Goal: Transaction & Acquisition: Purchase product/service

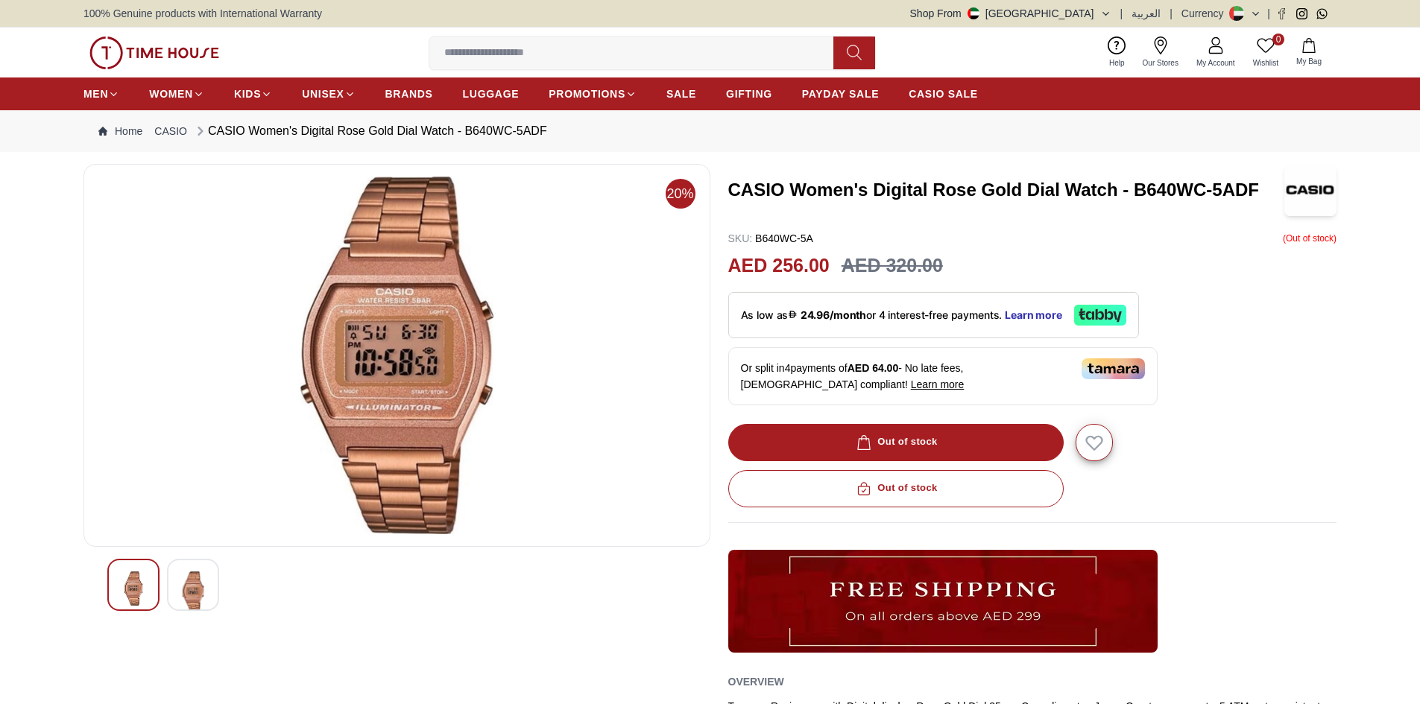
click at [1226, 16] on div "Currency" at bounding box center [1206, 13] width 48 height 15
click at [1111, 17] on icon "button" at bounding box center [1105, 13] width 11 height 11
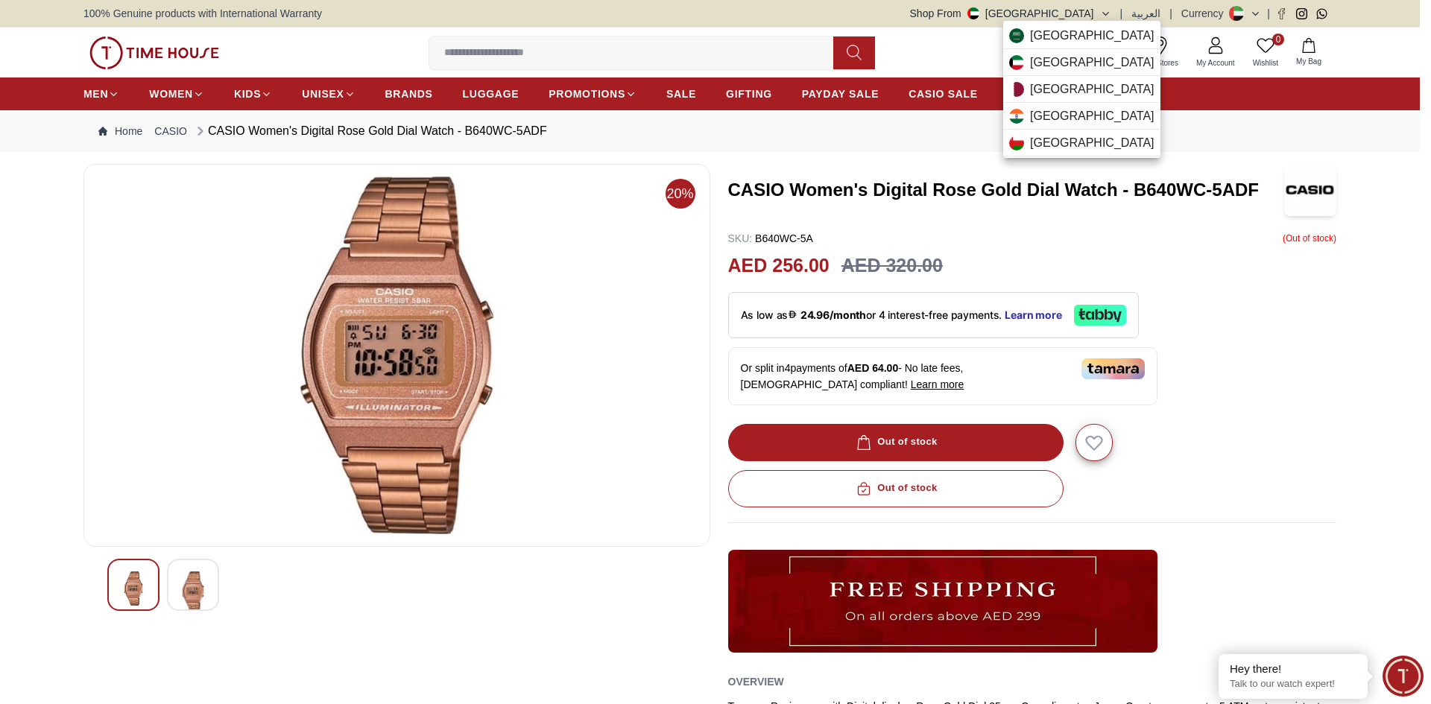
drag, startPoint x: 1293, startPoint y: 136, endPoint x: 1248, endPoint y: 31, distance: 114.9
click at [1293, 131] on div at bounding box center [715, 352] width 1431 height 704
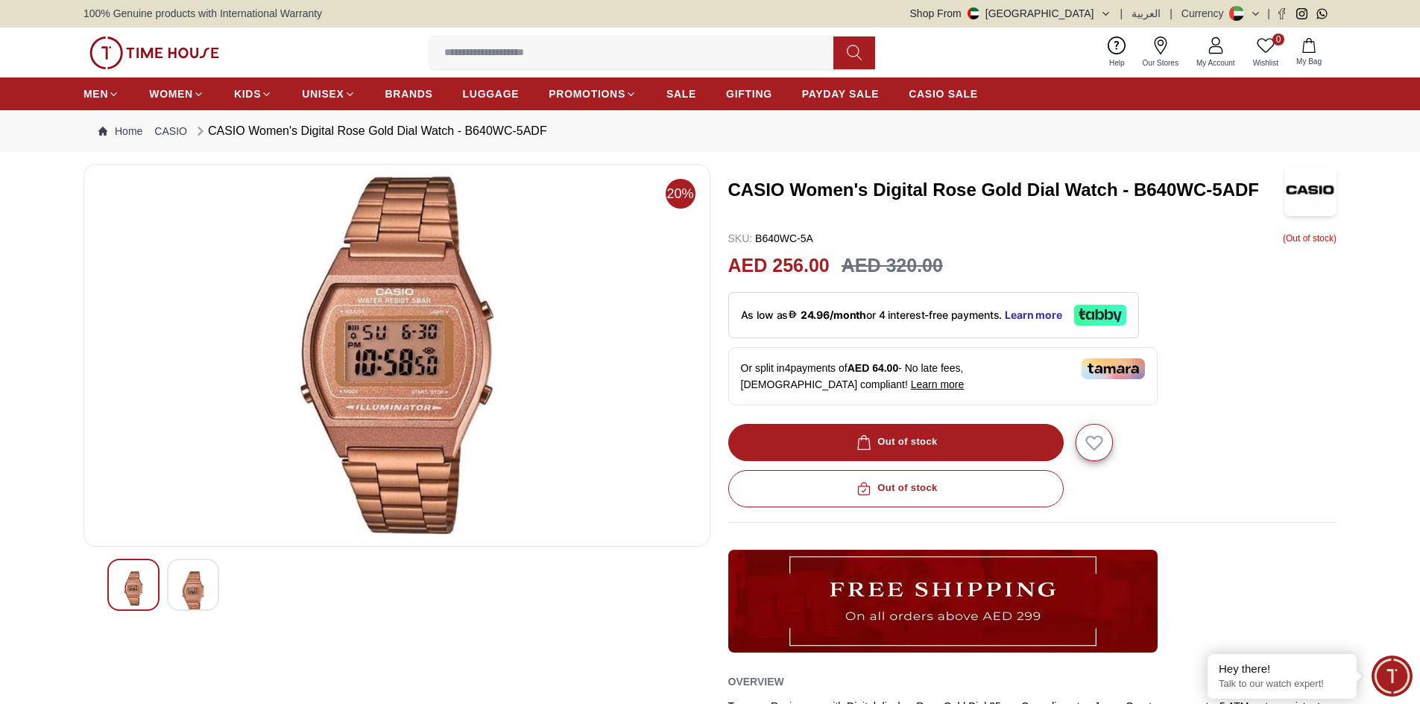
click at [1246, 20] on button at bounding box center [1245, 13] width 32 height 15
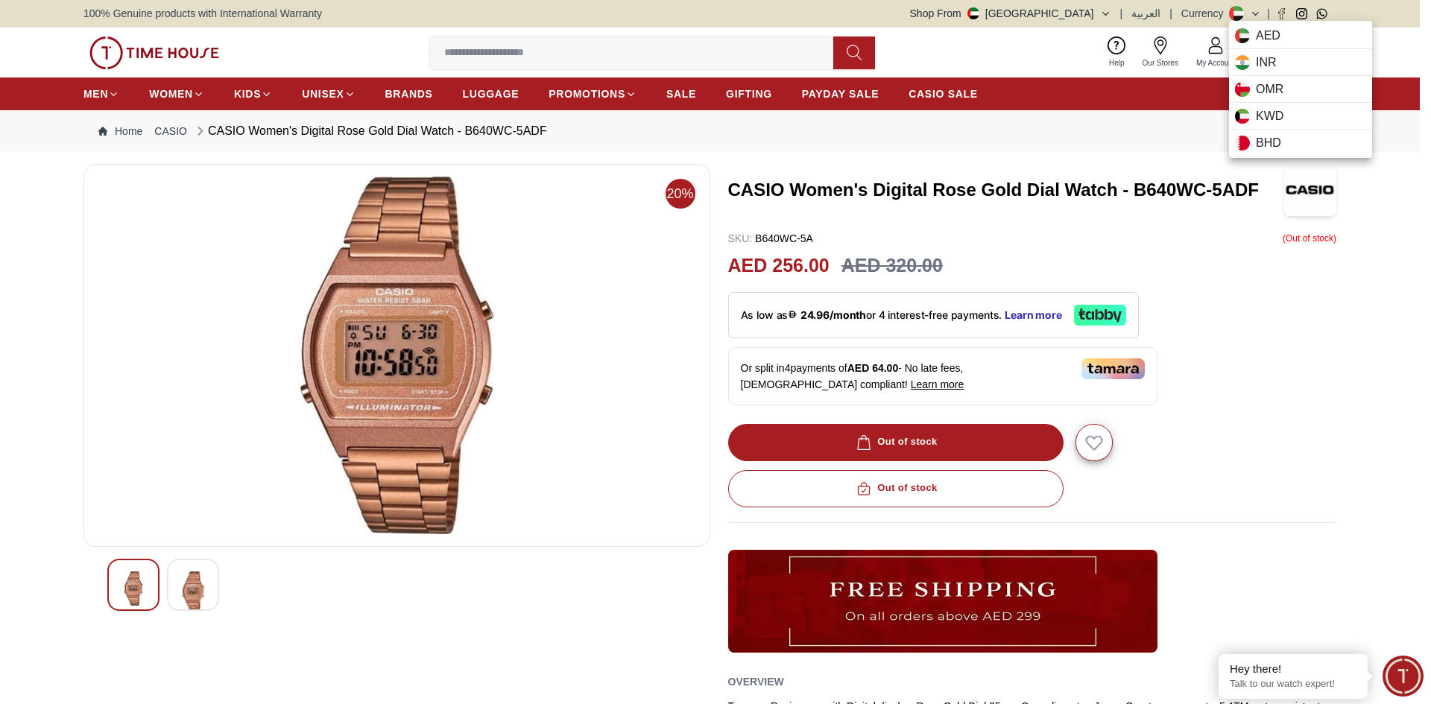
drag, startPoint x: 1278, startPoint y: 452, endPoint x: 1246, endPoint y: 435, distance: 36.4
click at [1278, 450] on div at bounding box center [715, 352] width 1431 height 704
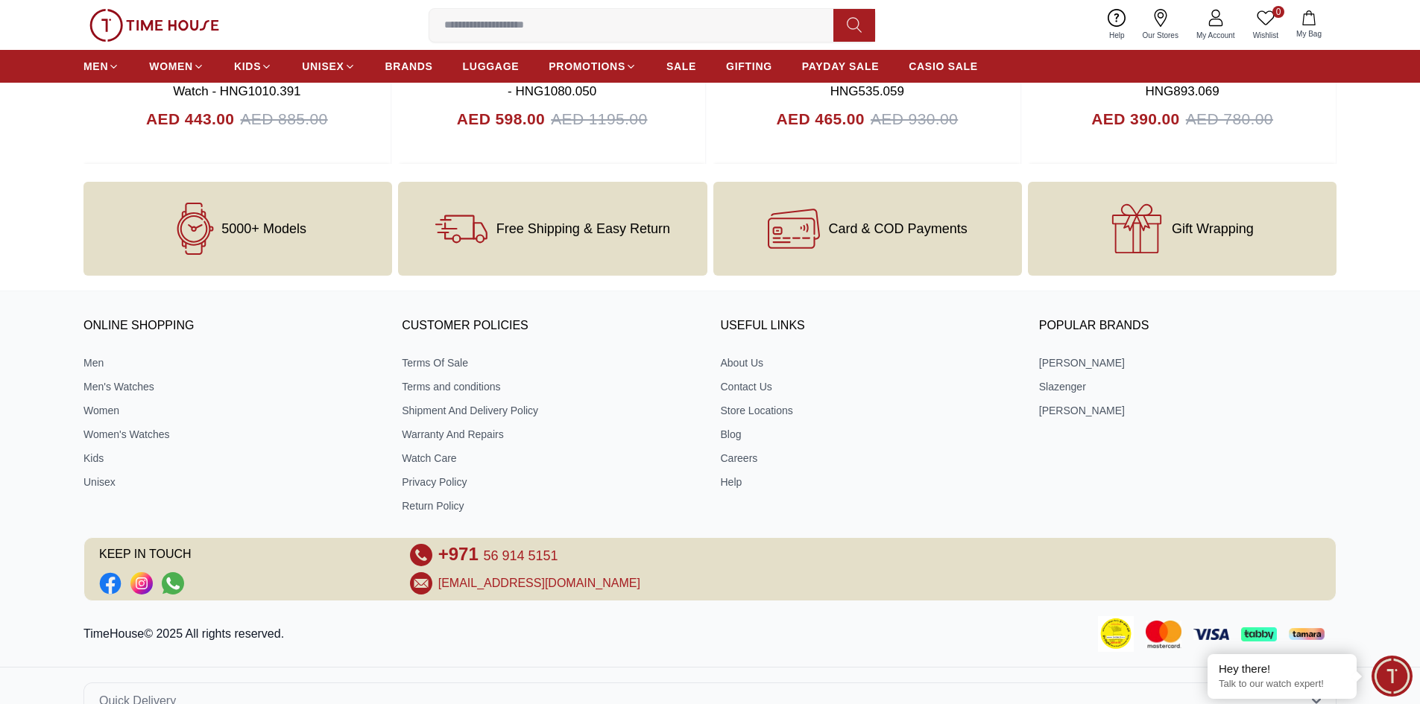
scroll to position [1778, 0]
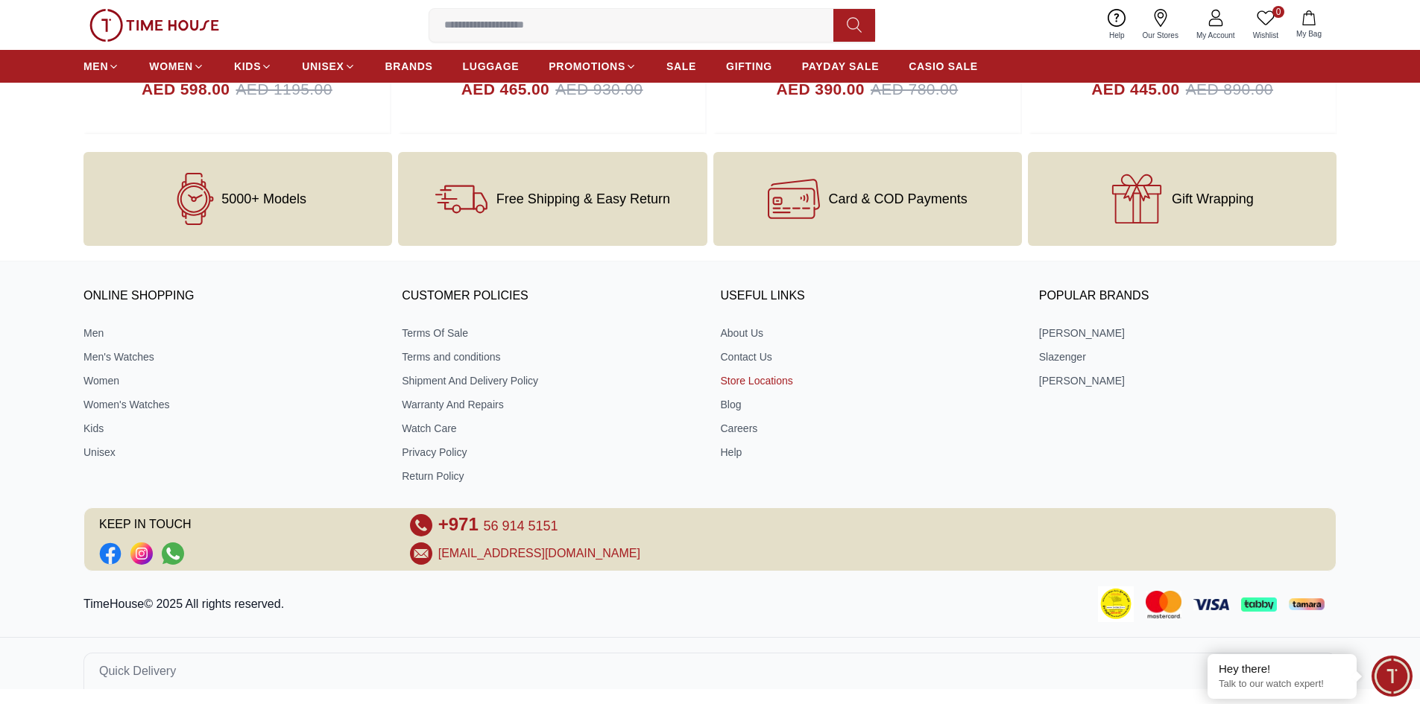
click at [758, 382] on link "Store Locations" at bounding box center [869, 380] width 297 height 15
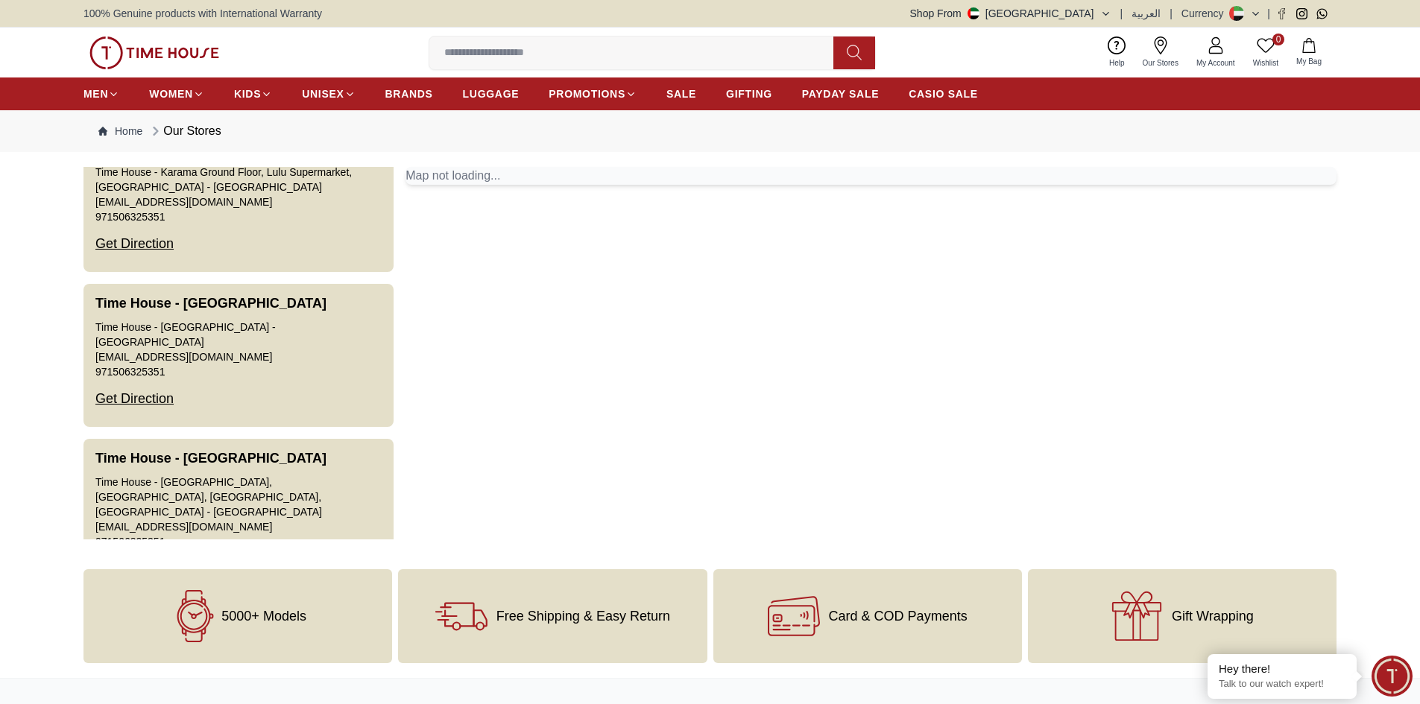
scroll to position [2609, 0]
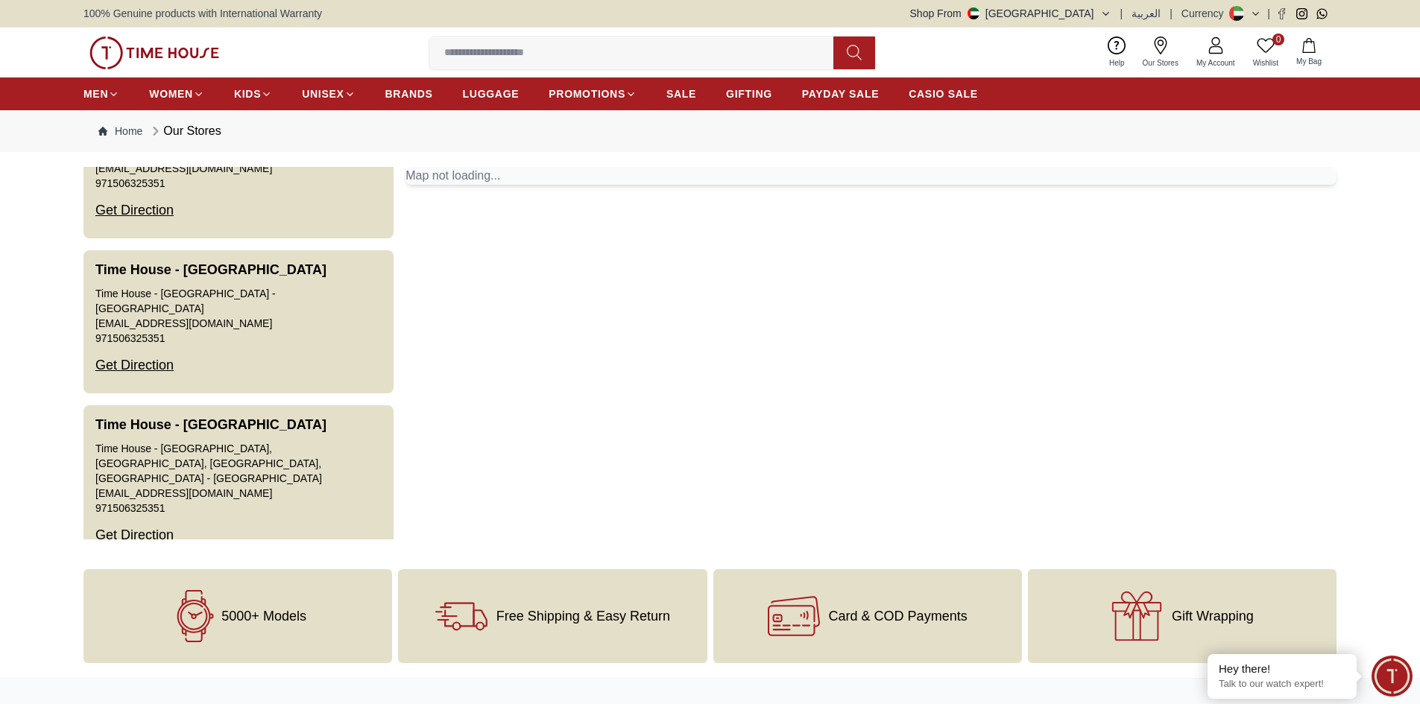
click at [461, 180] on div "Map not loading..." at bounding box center [871, 176] width 931 height 18
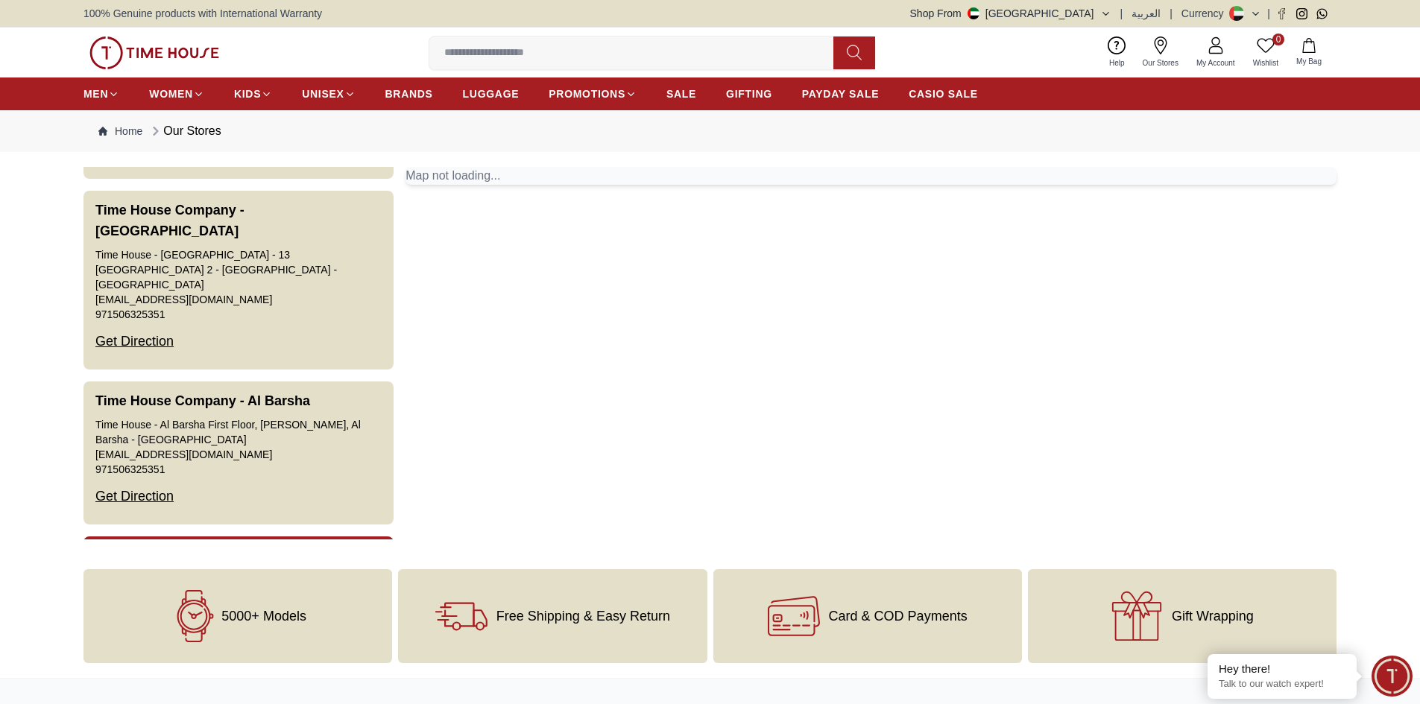
scroll to position [0, 0]
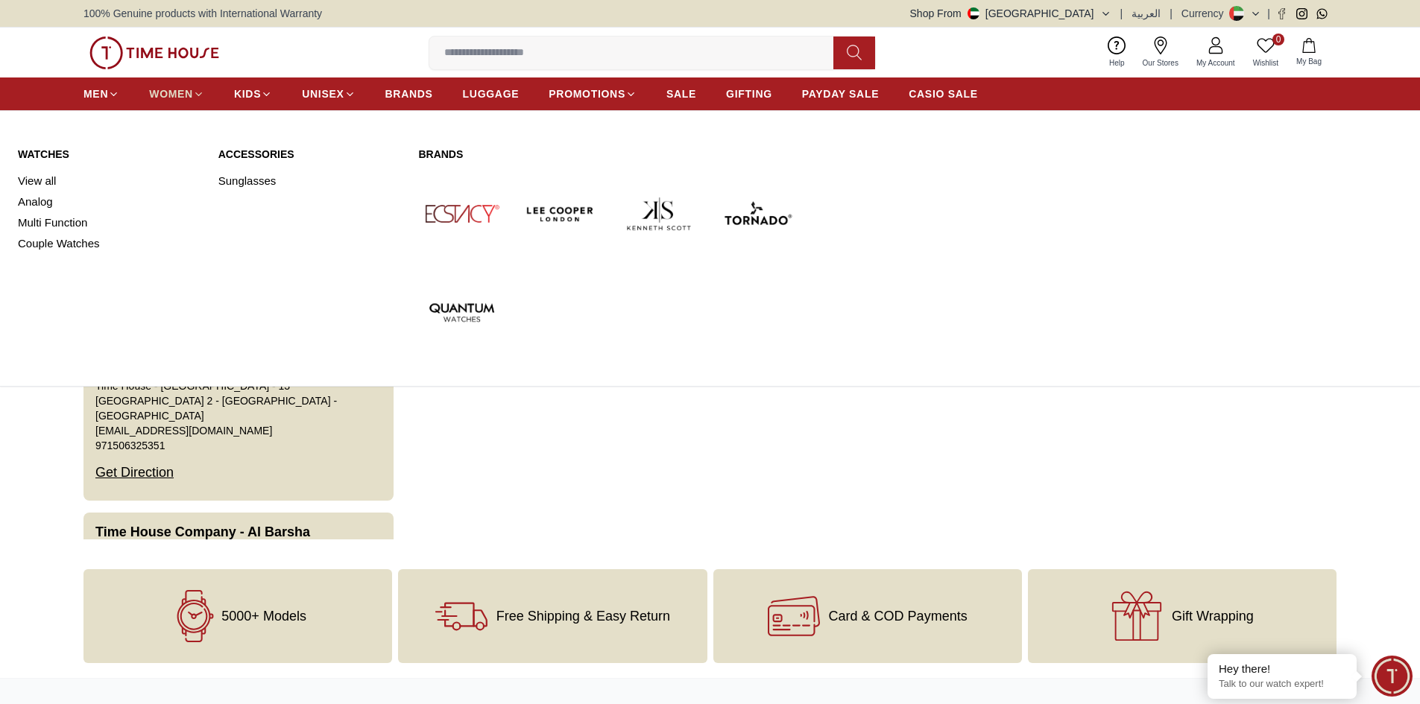
click at [181, 96] on span "WOMEN" at bounding box center [171, 93] width 44 height 15
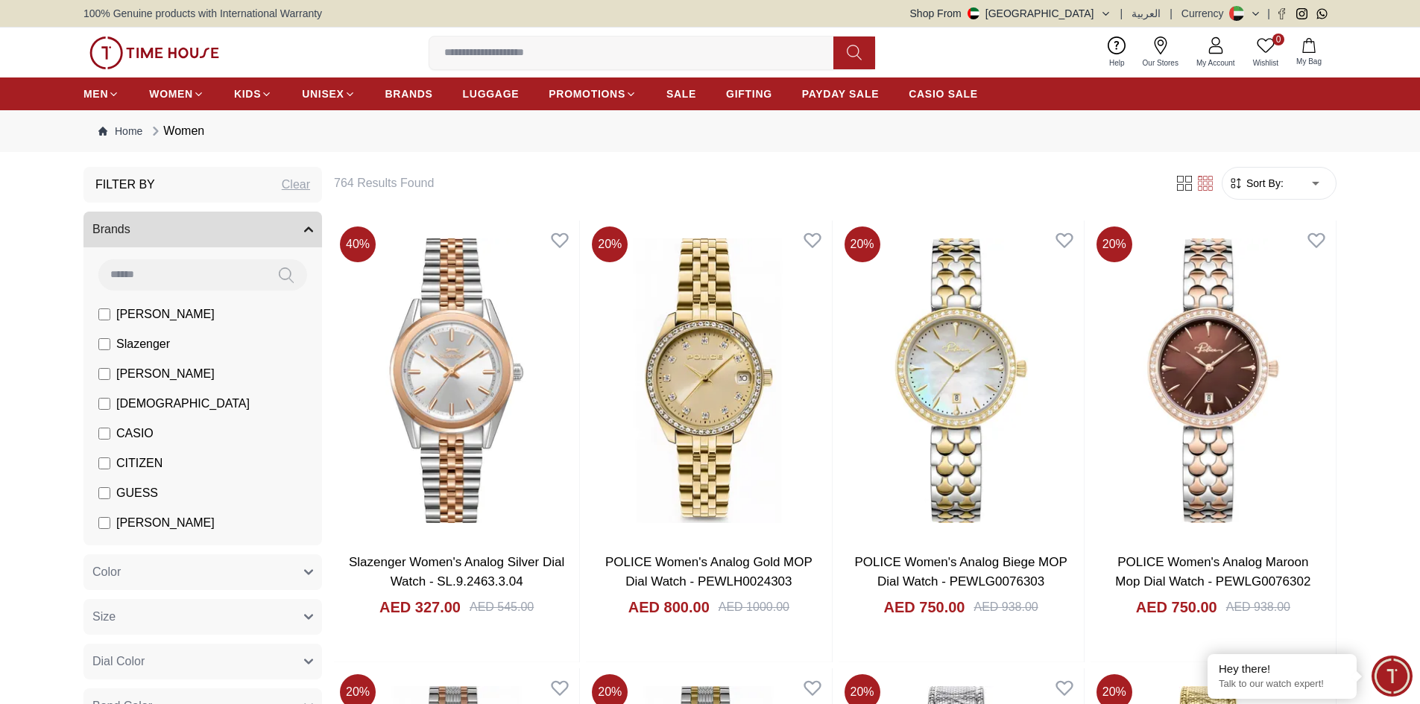
click at [1254, 187] on span "Sort By:" at bounding box center [1263, 183] width 40 height 15
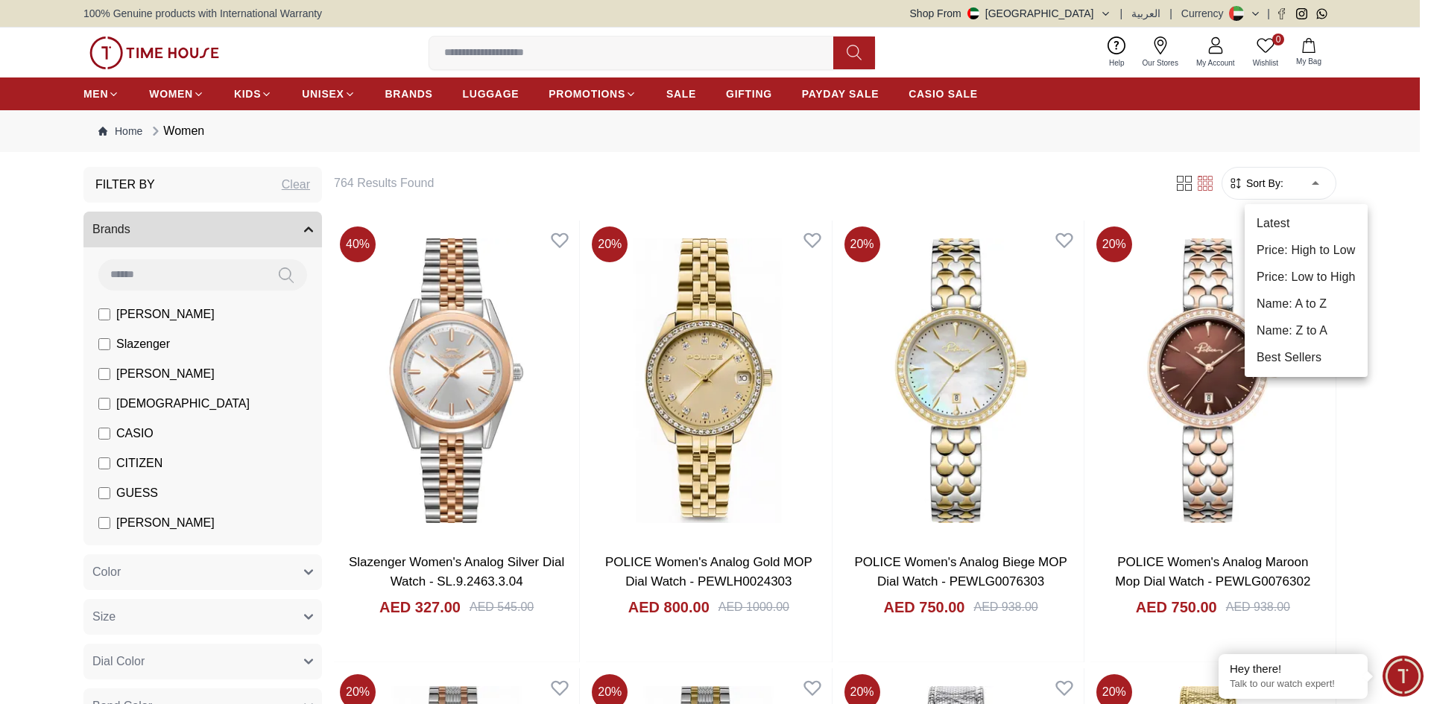
click at [1310, 278] on li "Price: Low to High" at bounding box center [1306, 277] width 123 height 27
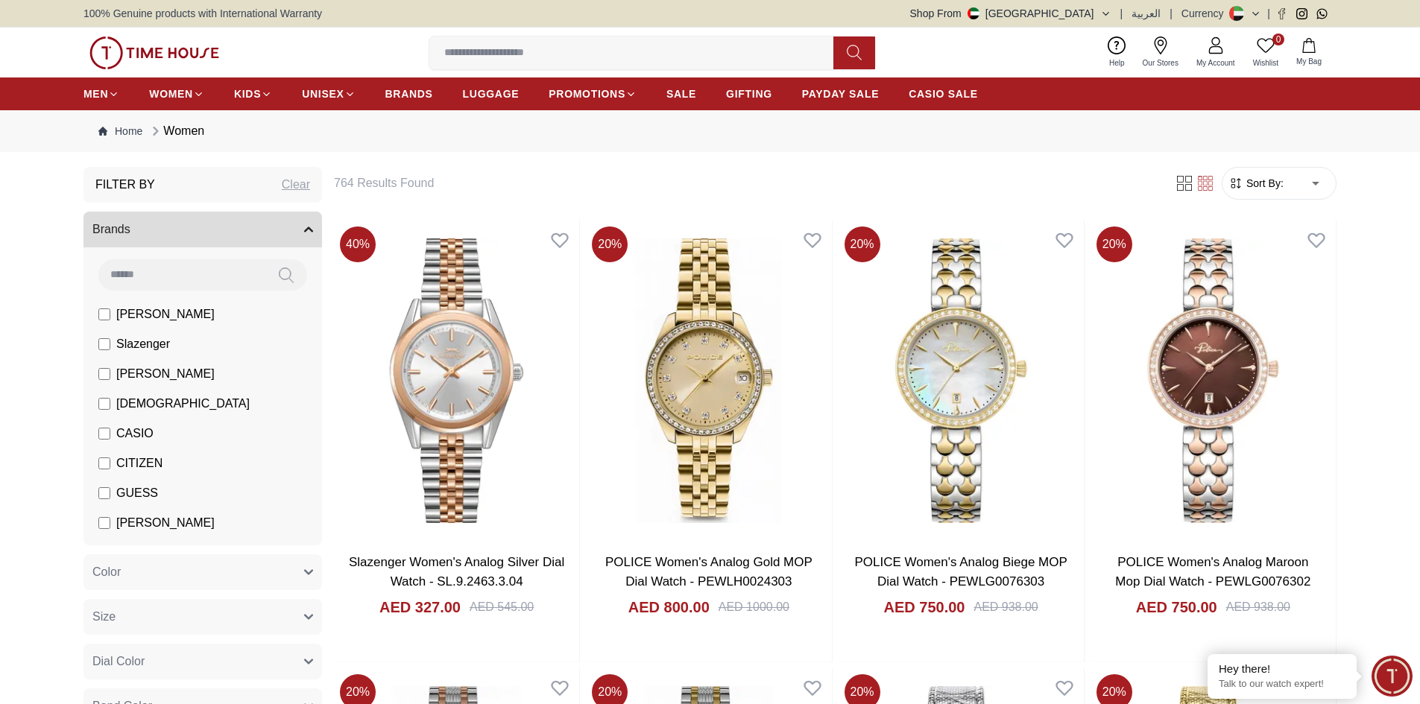
type input "*"
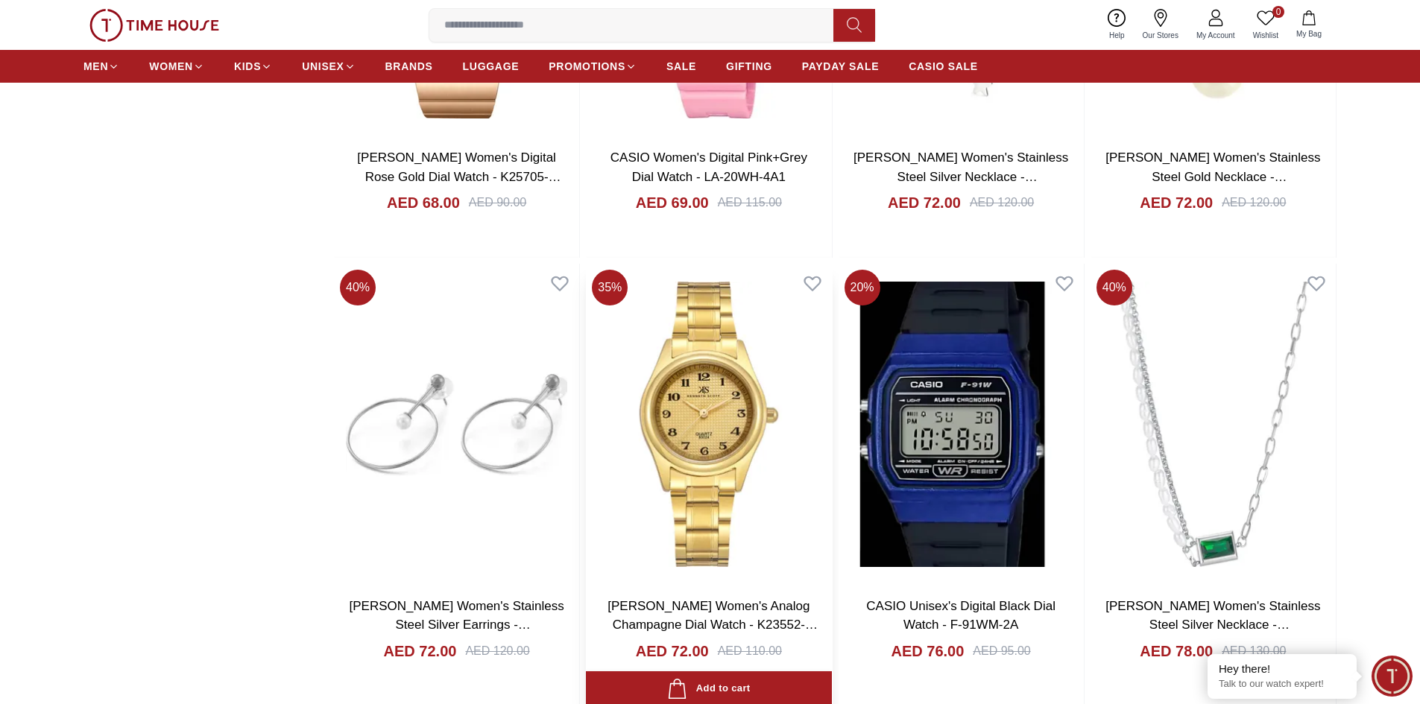
scroll to position [6532, 0]
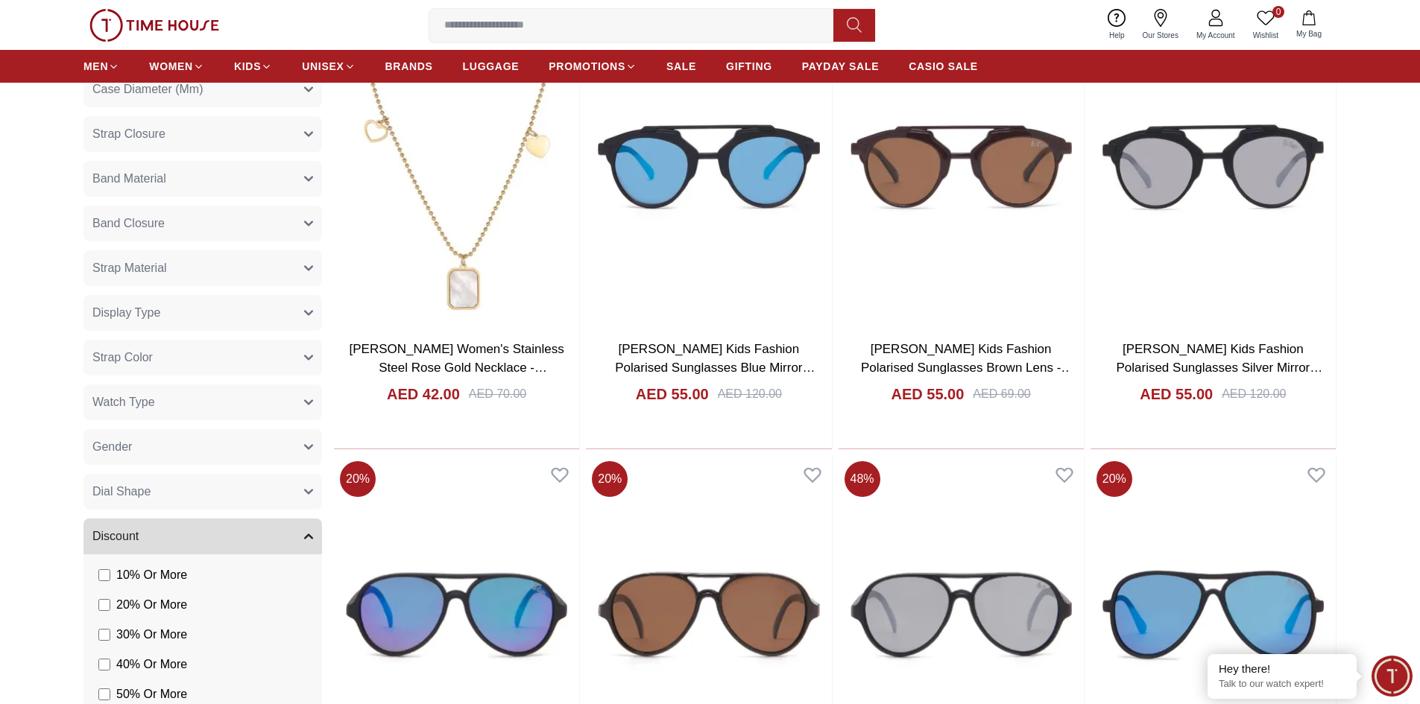
scroll to position [493, 0]
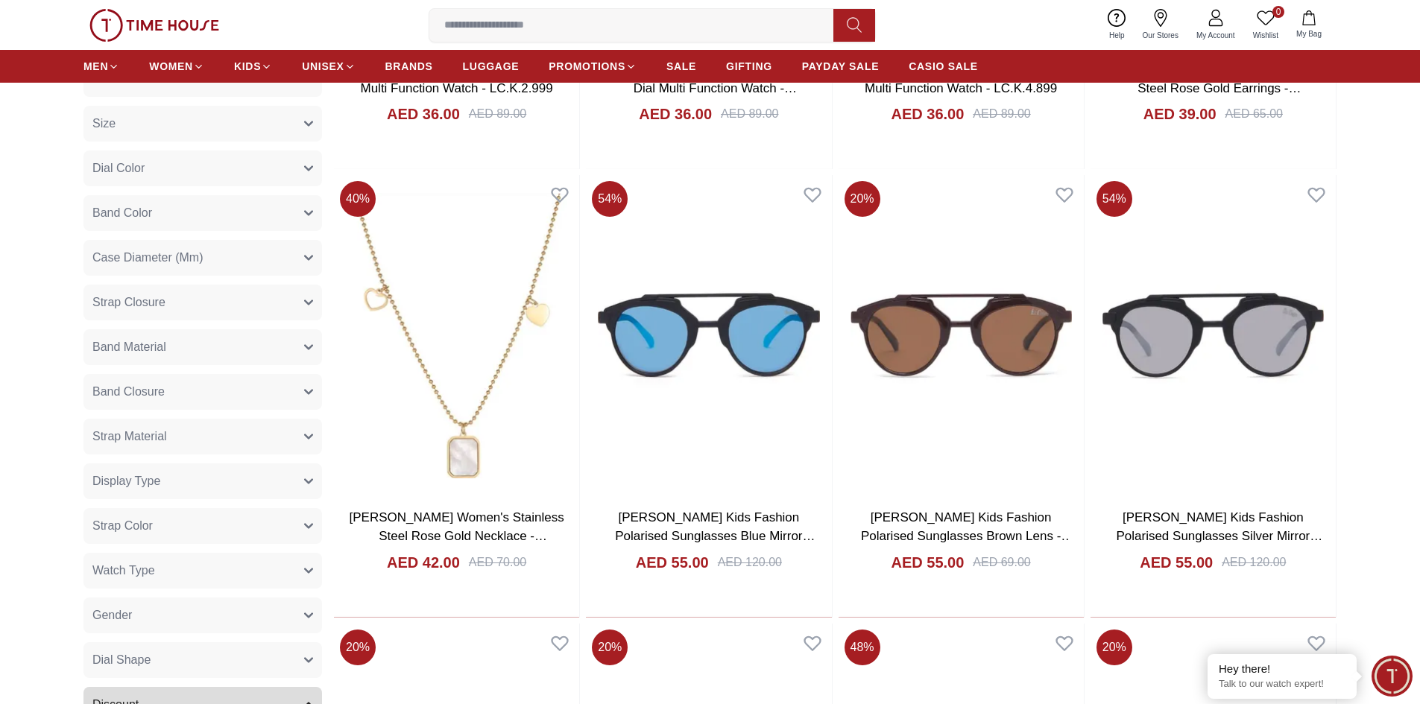
click at [978, 268] on img at bounding box center [961, 335] width 245 height 321
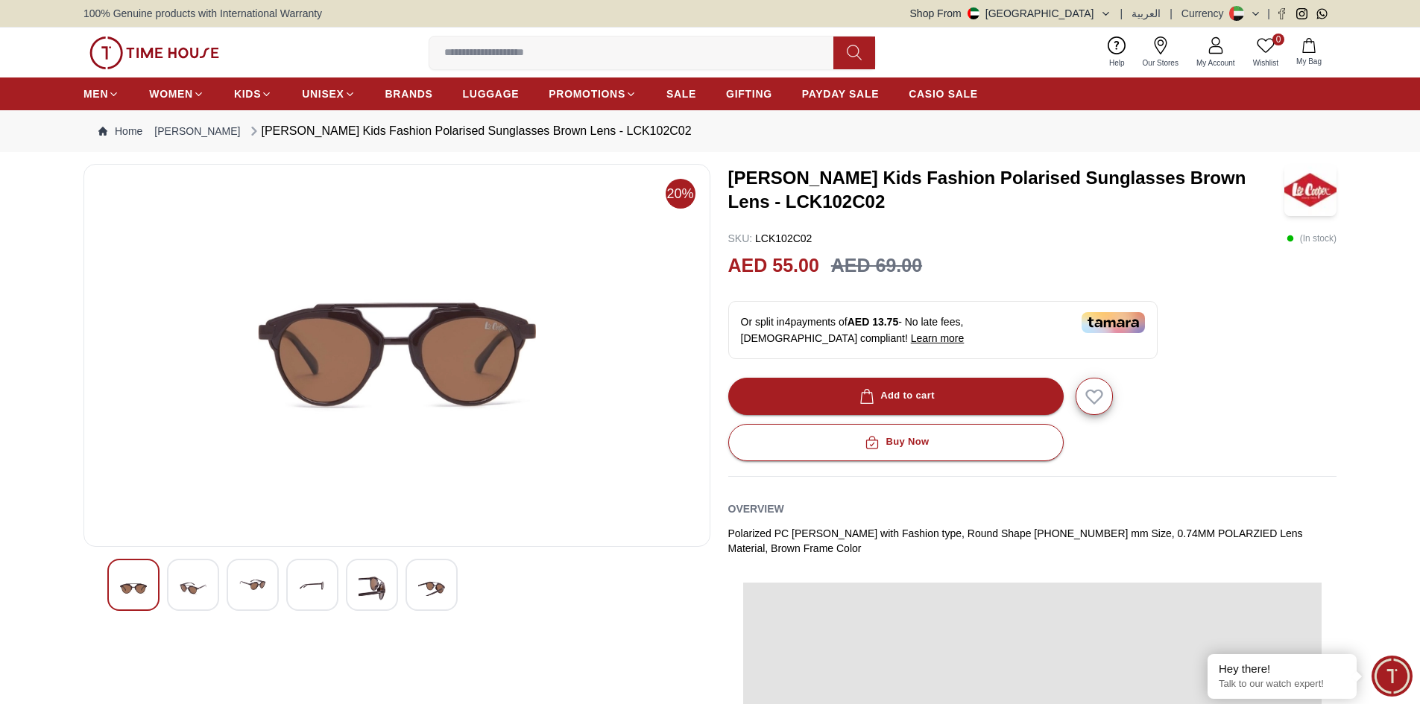
scroll to position [346, 0]
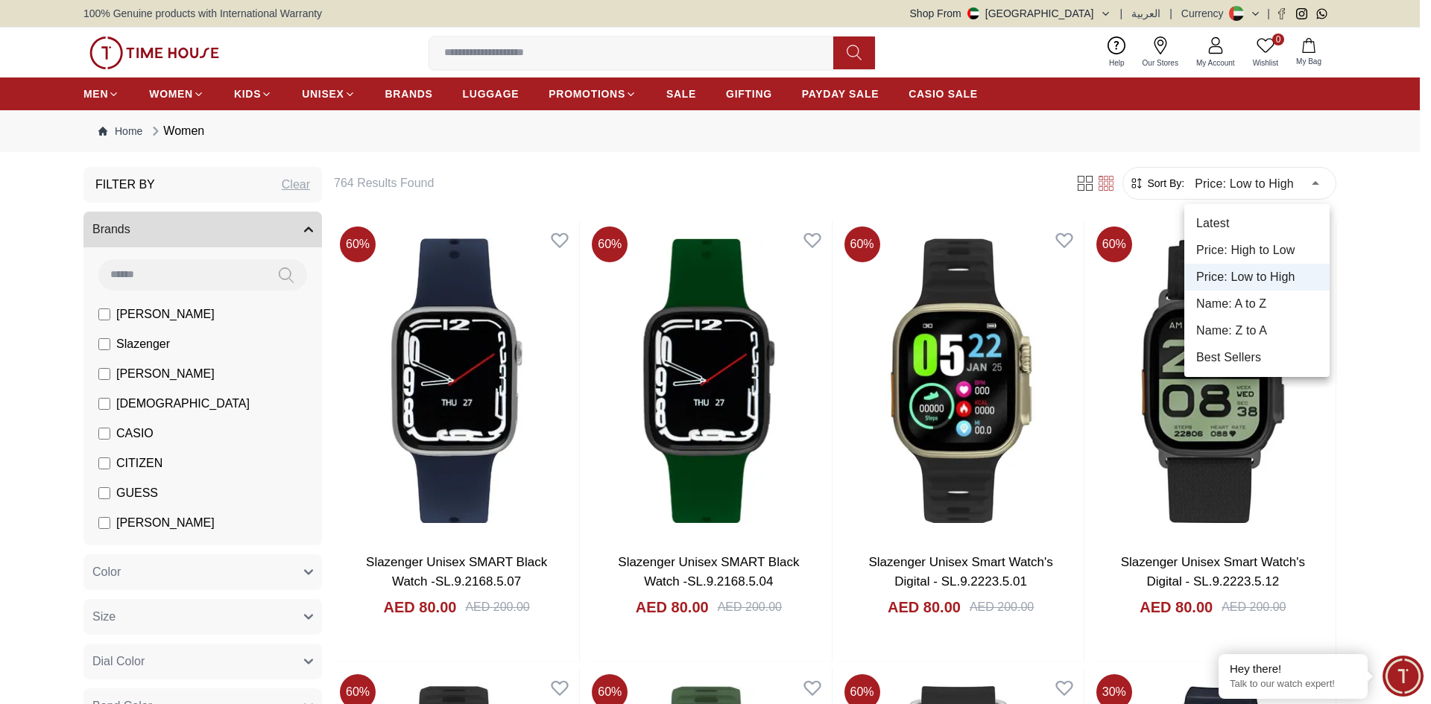
click at [1197, 142] on div at bounding box center [715, 352] width 1431 height 704
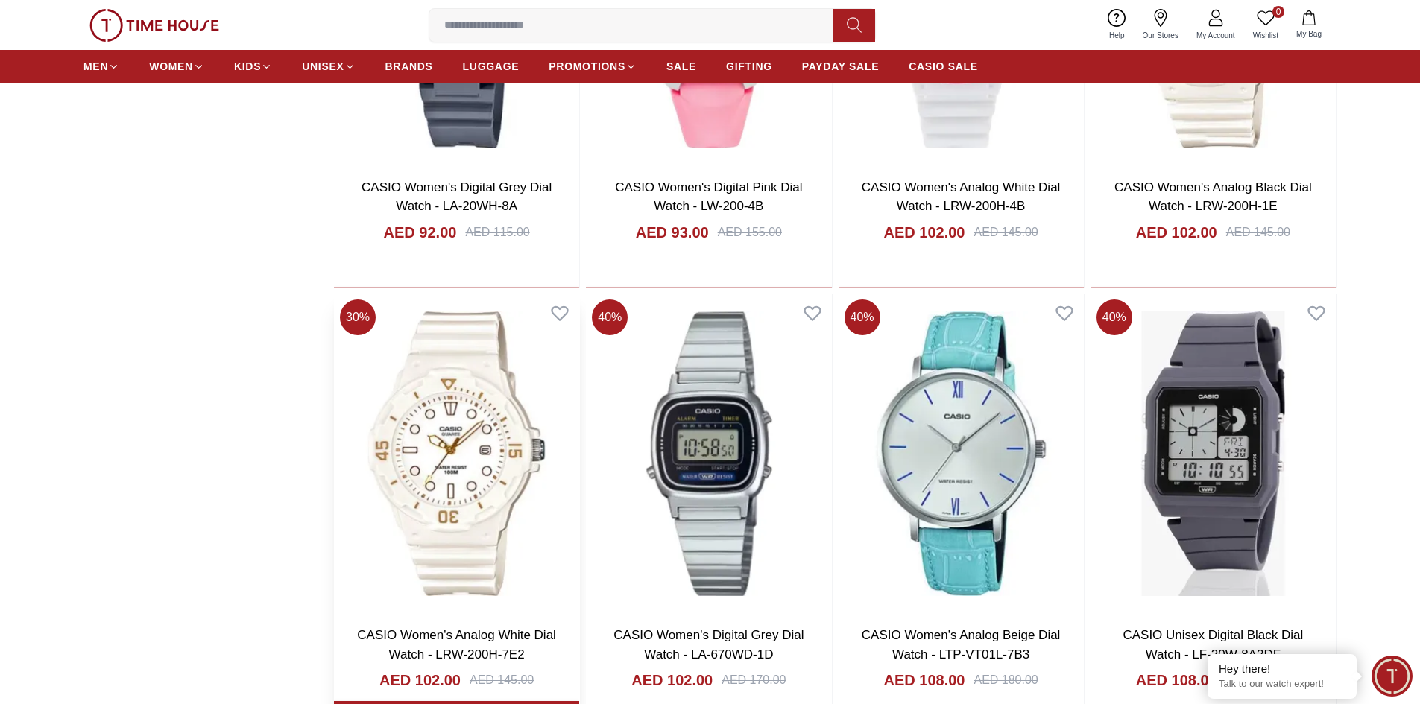
scroll to position [1864, 0]
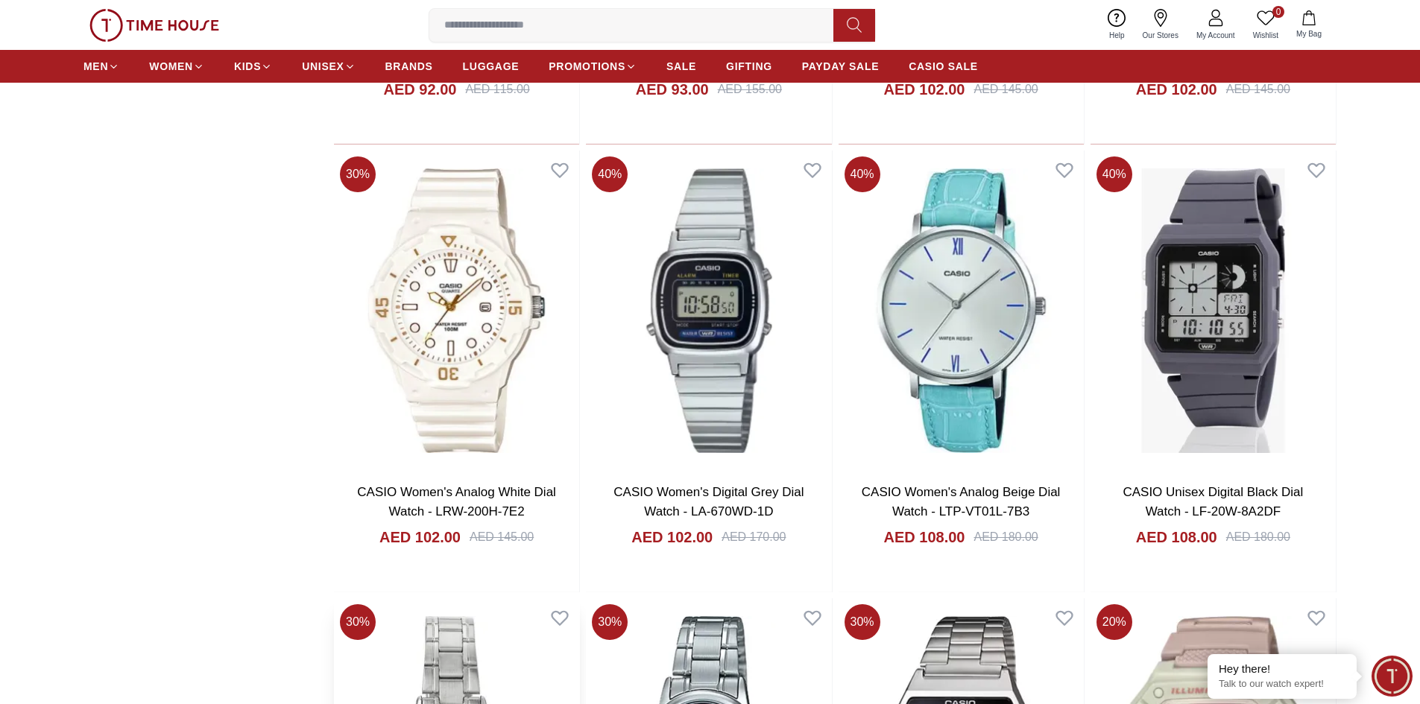
scroll to position [2162, 0]
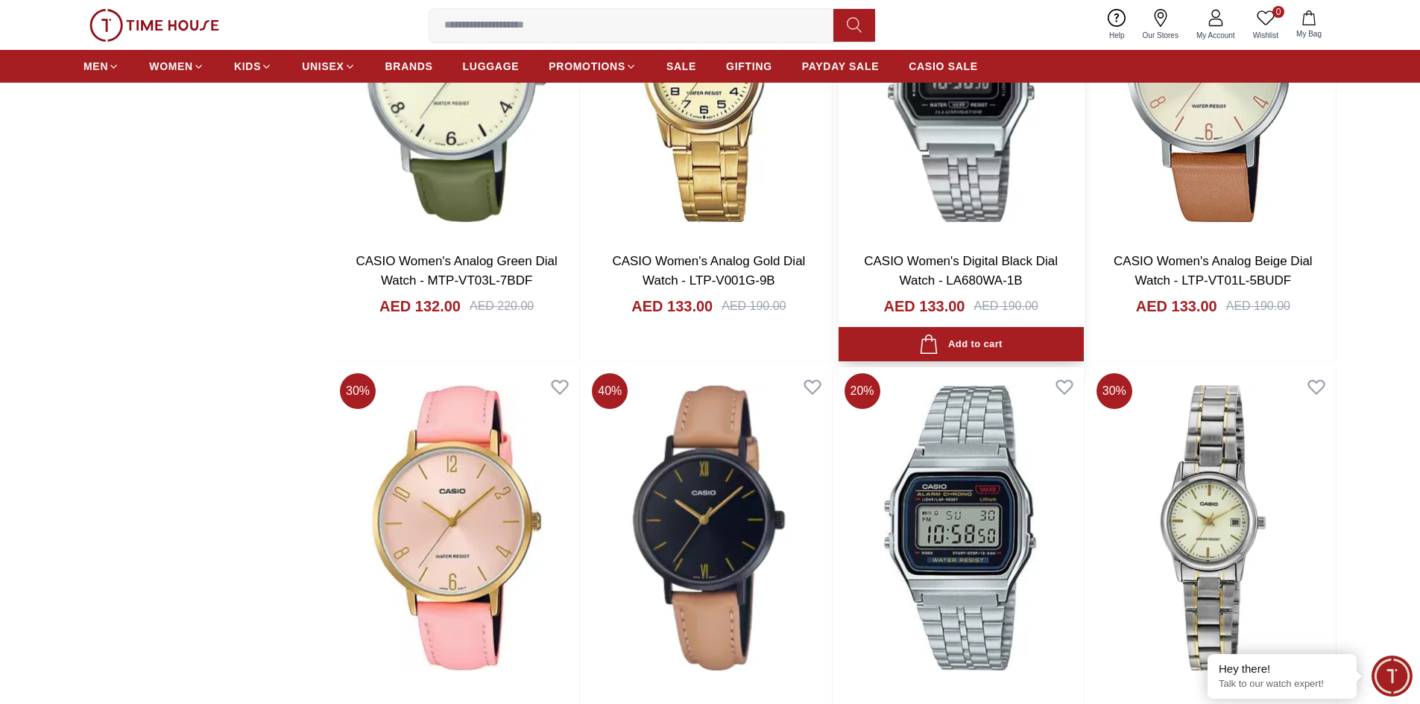
scroll to position [5367, 0]
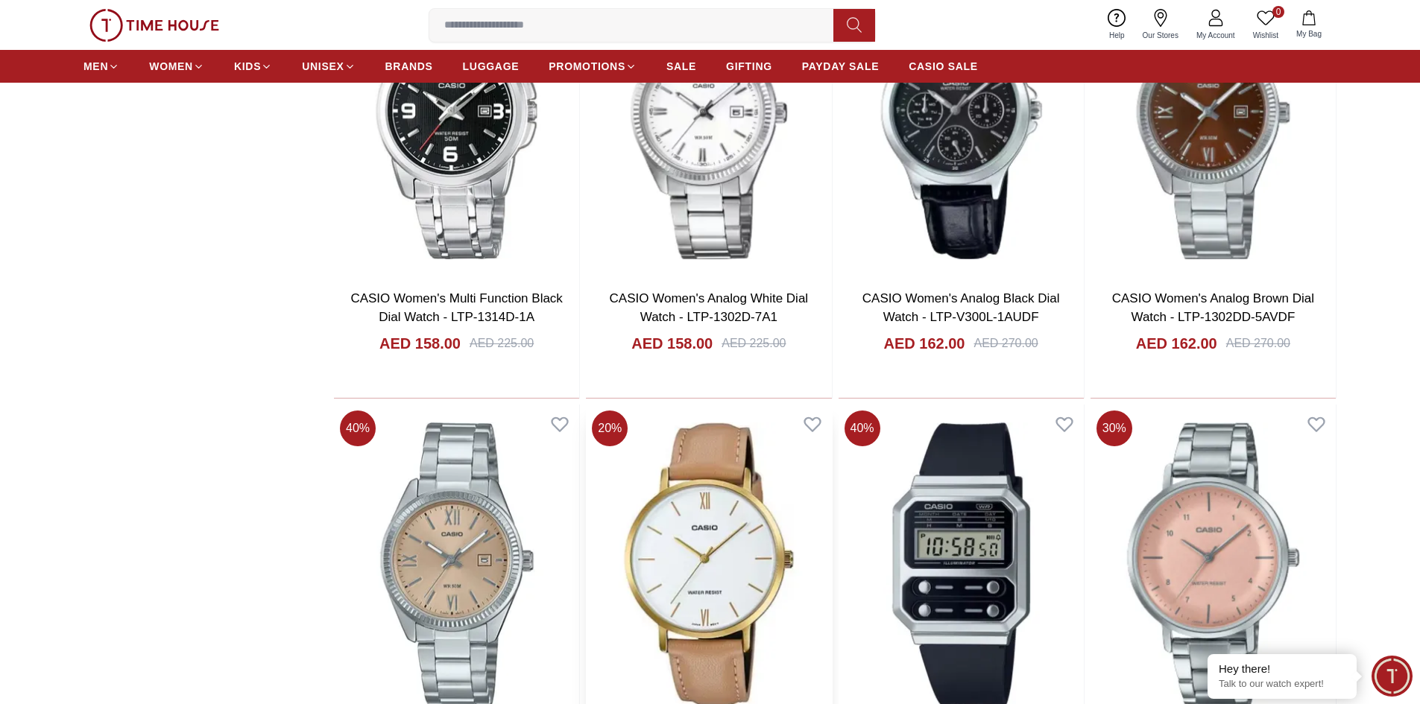
scroll to position [8708, 0]
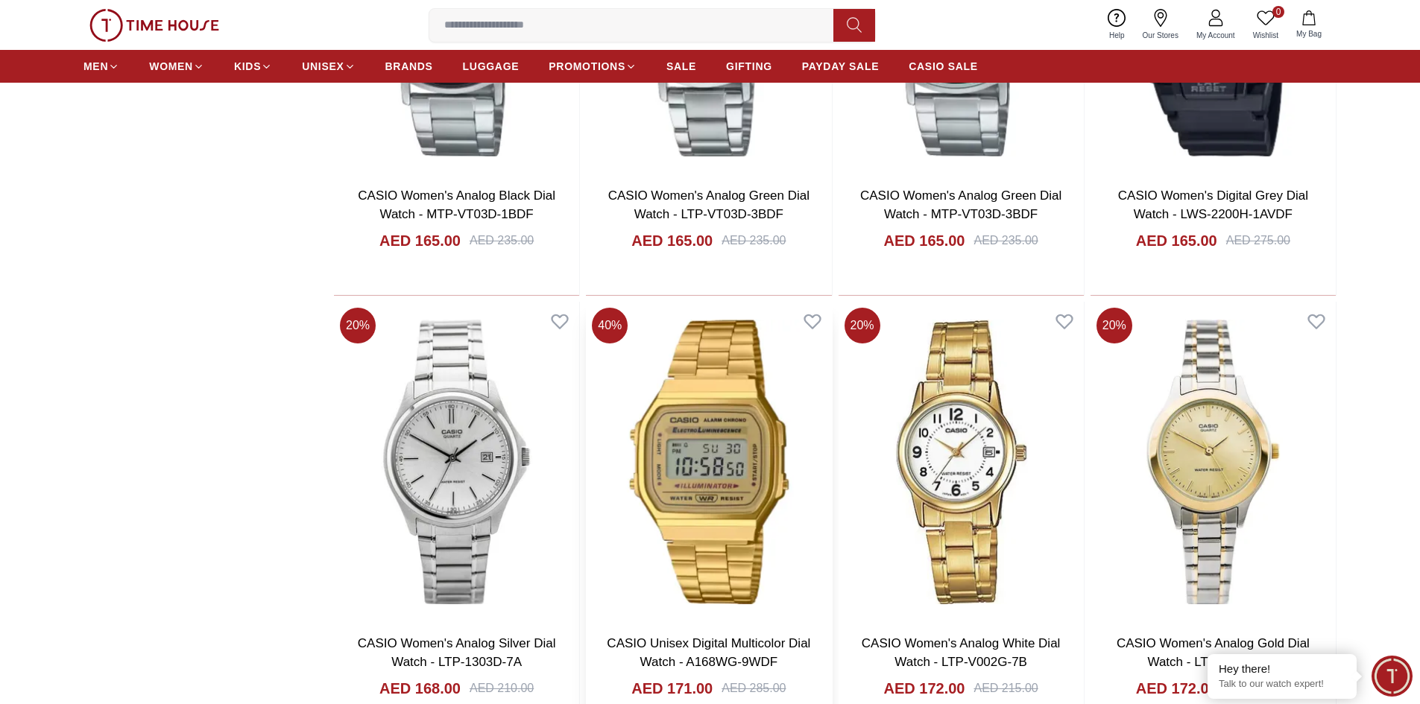
scroll to position [9453, 0]
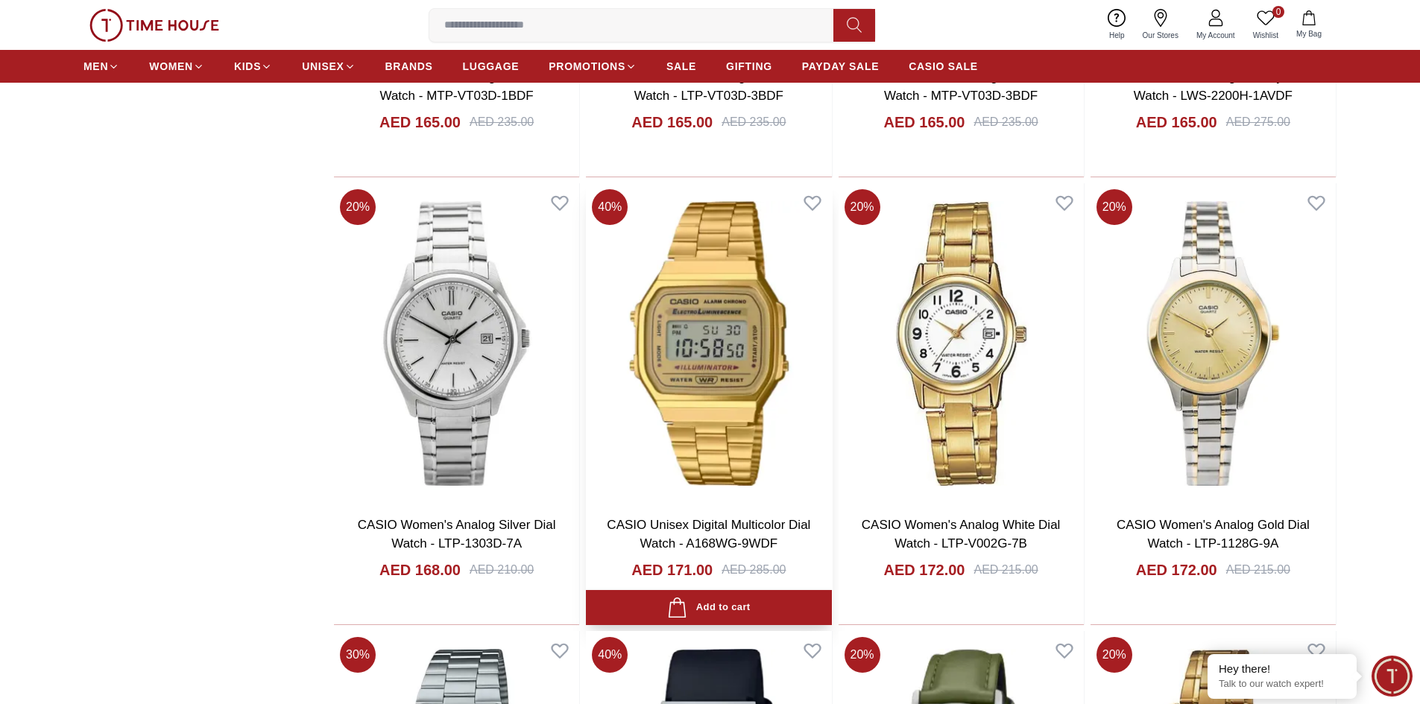
click at [727, 395] on img at bounding box center [708, 343] width 245 height 321
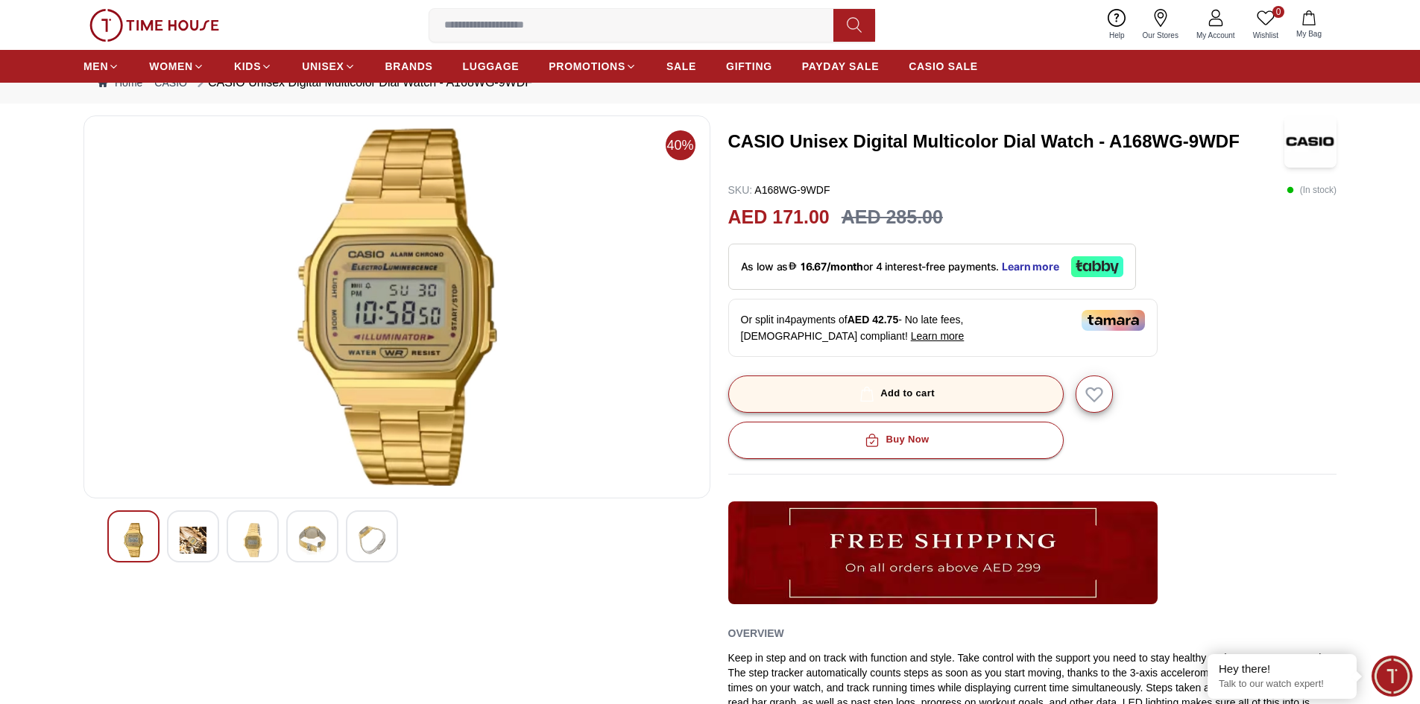
scroll to position [75, 0]
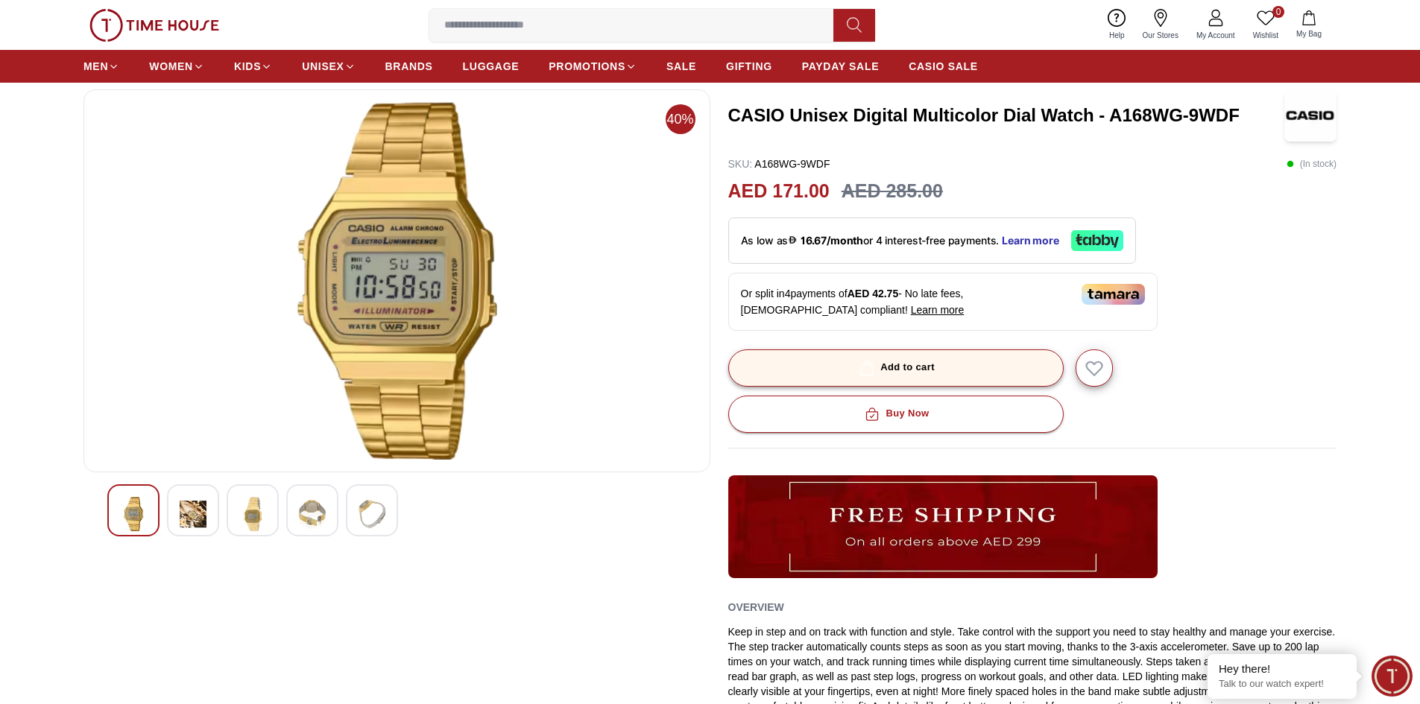
click at [890, 369] on div "Add to cart" at bounding box center [896, 367] width 78 height 17
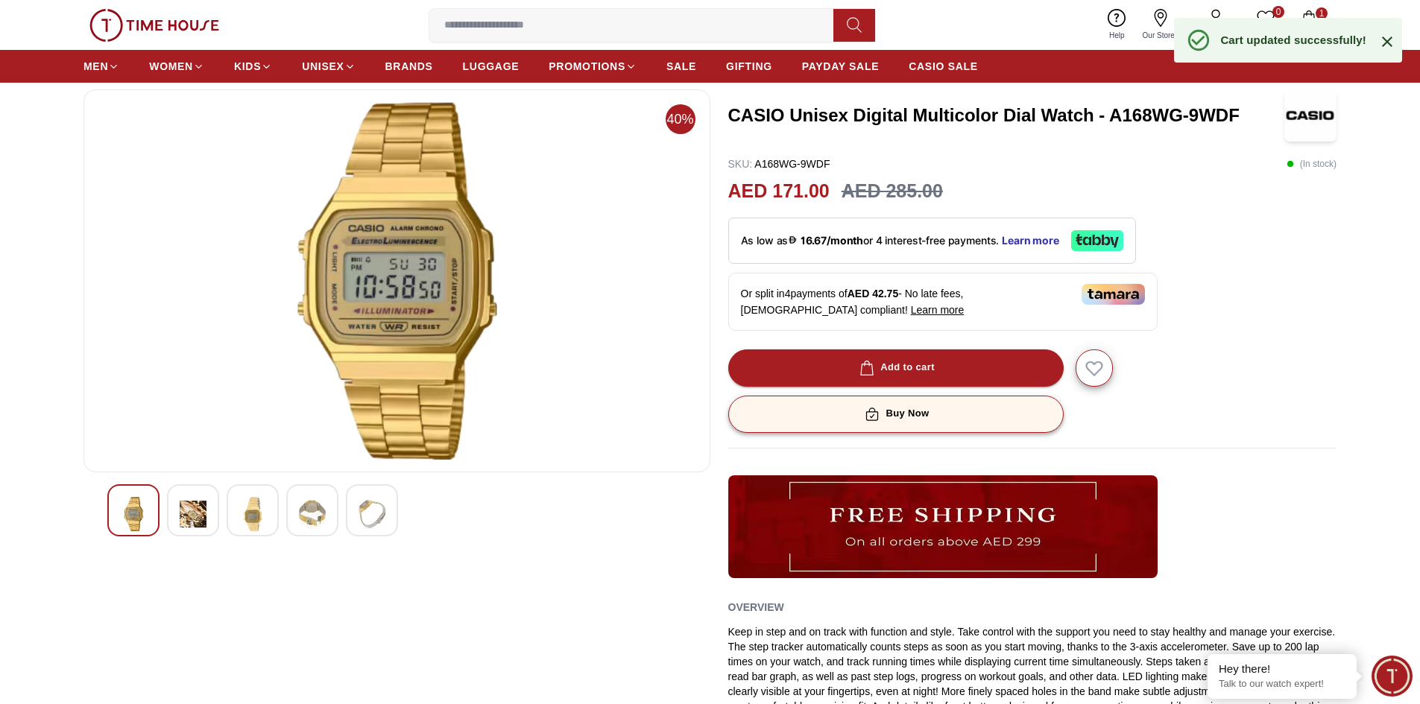
click at [887, 410] on div "Buy Now" at bounding box center [895, 414] width 67 height 17
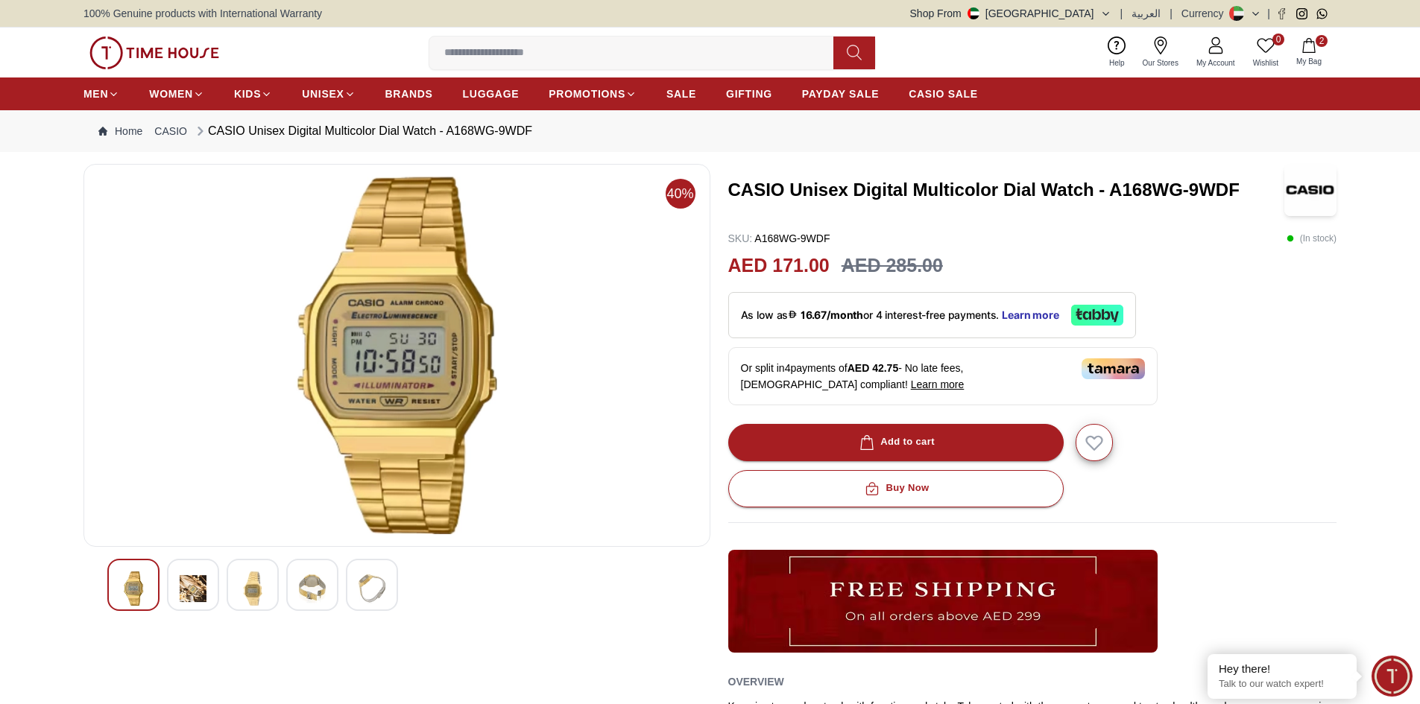
click at [1143, 60] on span "Our Stores" at bounding box center [1161, 62] width 48 height 11
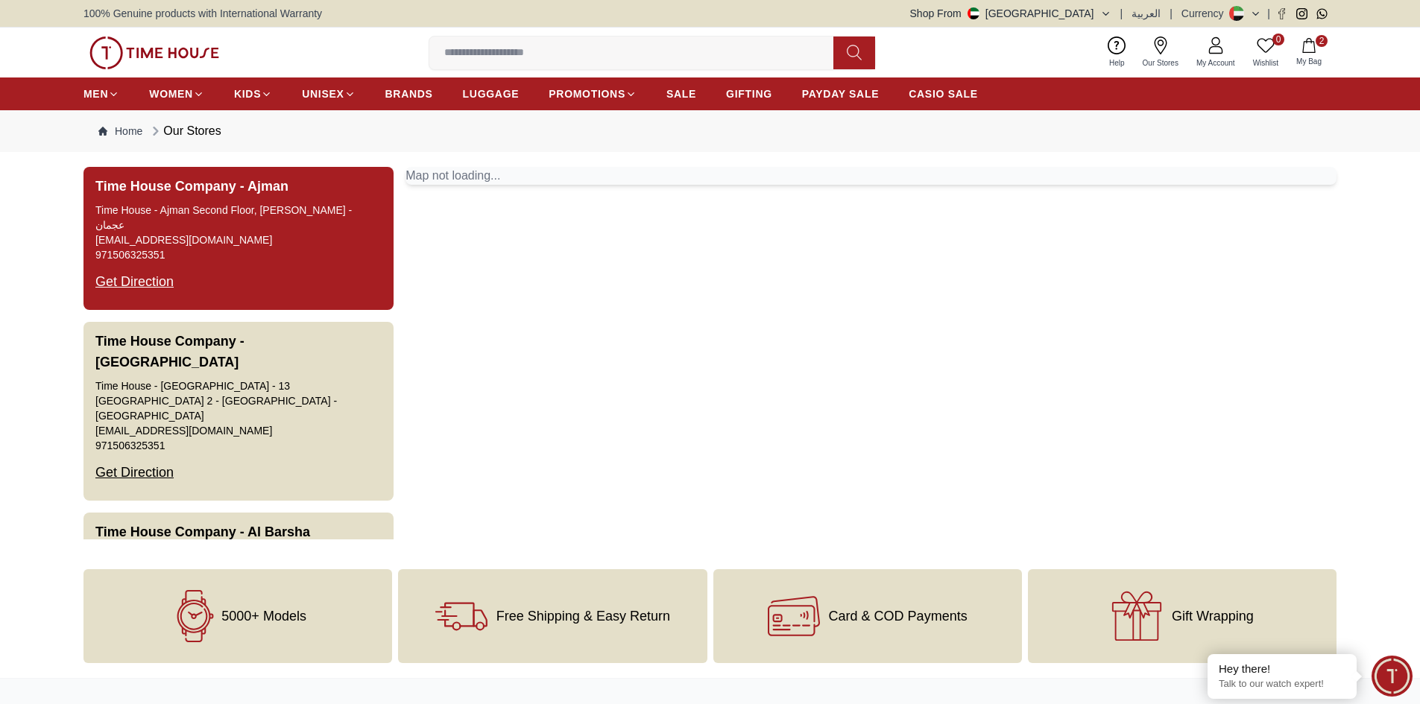
click at [139, 273] on div "Get Direction" at bounding box center [134, 281] width 78 height 39
click at [143, 281] on div "Get Direction" at bounding box center [134, 281] width 78 height 39
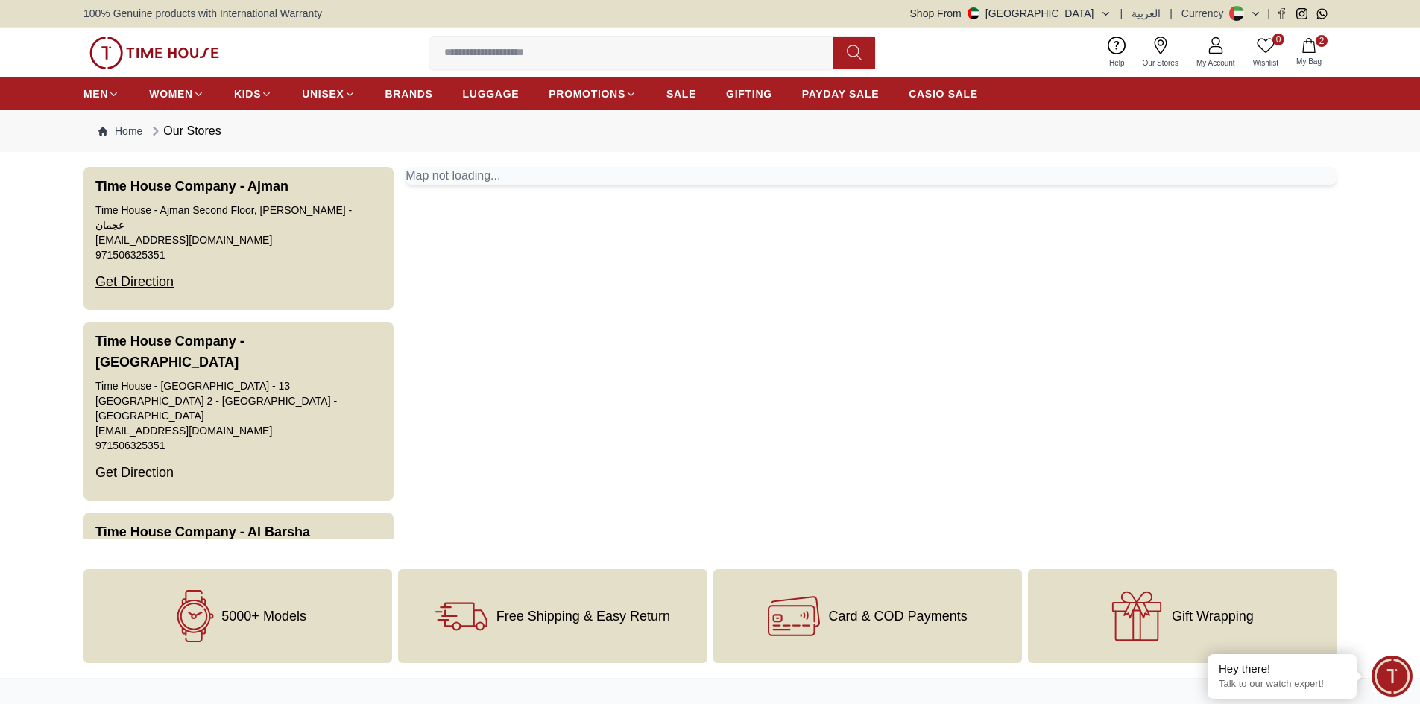
drag, startPoint x: 145, startPoint y: 274, endPoint x: 567, endPoint y: 271, distance: 421.9
click at [567, 271] on div "Time House Company - Ajman Time House - Ajman Second Floor, [PERSON_NAME] - عجم…" at bounding box center [709, 353] width 1253 height 373
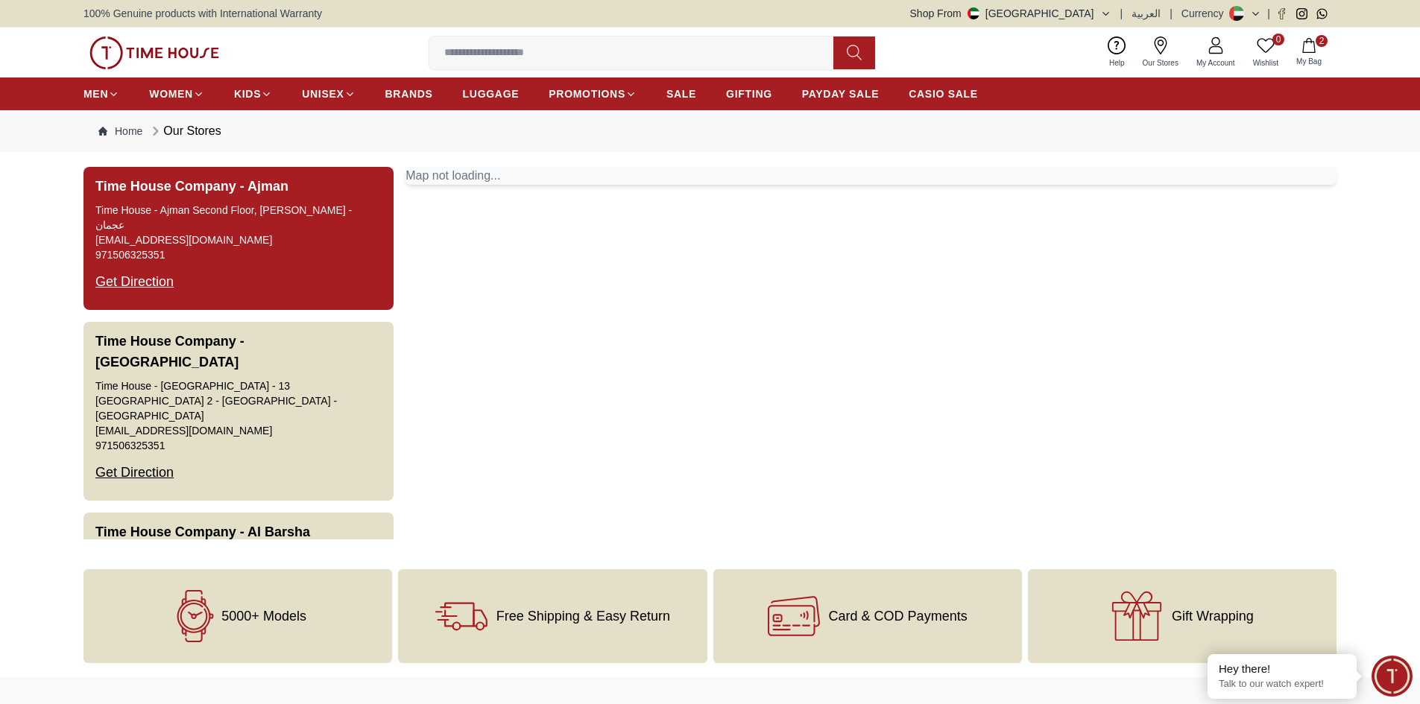
click at [148, 288] on div "Get Direction" at bounding box center [134, 281] width 78 height 39
click at [148, 287] on div "Get Direction" at bounding box center [134, 281] width 78 height 39
drag, startPoint x: 149, startPoint y: 283, endPoint x: 287, endPoint y: 256, distance: 140.4
click at [333, 256] on button "Time House Company - Ajman Time House - Ajman Second Floor, [PERSON_NAME] - عجم…" at bounding box center [238, 238] width 310 height 143
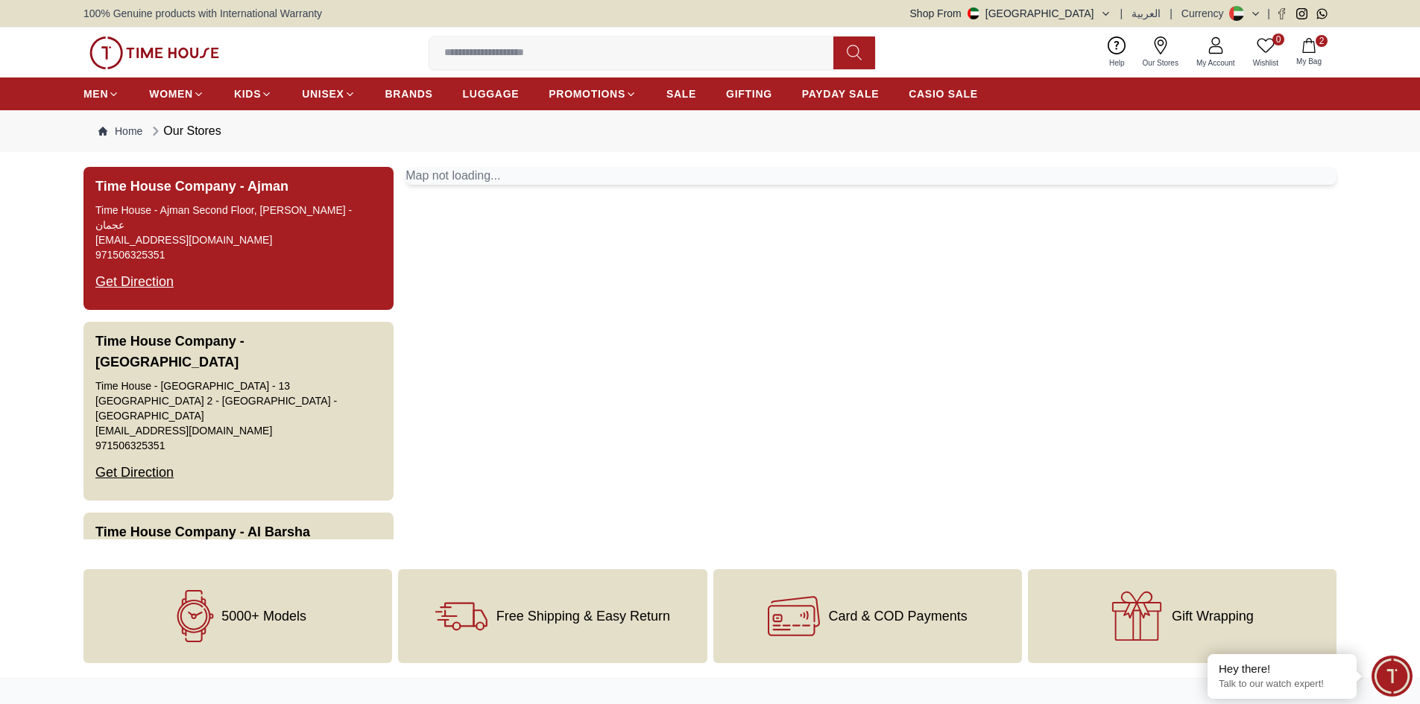
click at [139, 282] on div "Get Direction" at bounding box center [134, 281] width 78 height 39
click at [141, 283] on div "Get Direction" at bounding box center [134, 281] width 78 height 39
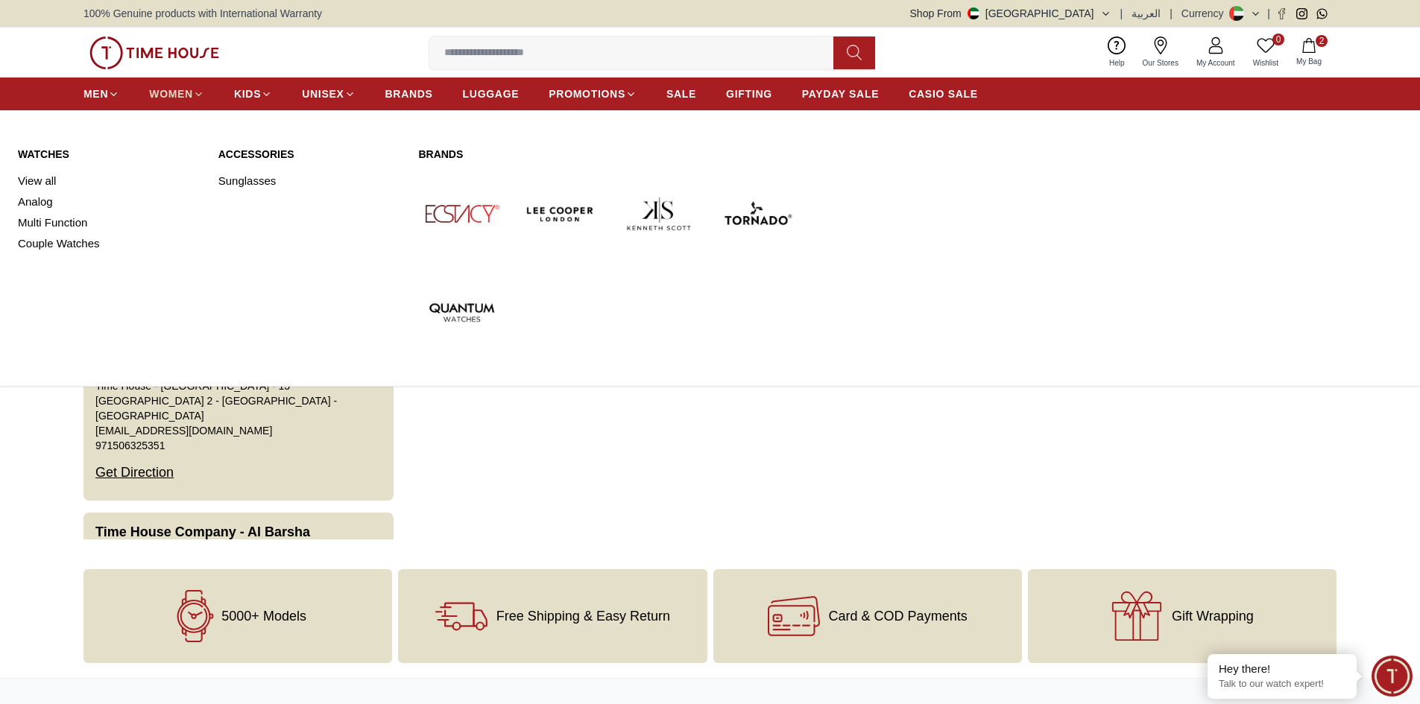
click at [174, 91] on span "WOMEN" at bounding box center [171, 93] width 44 height 15
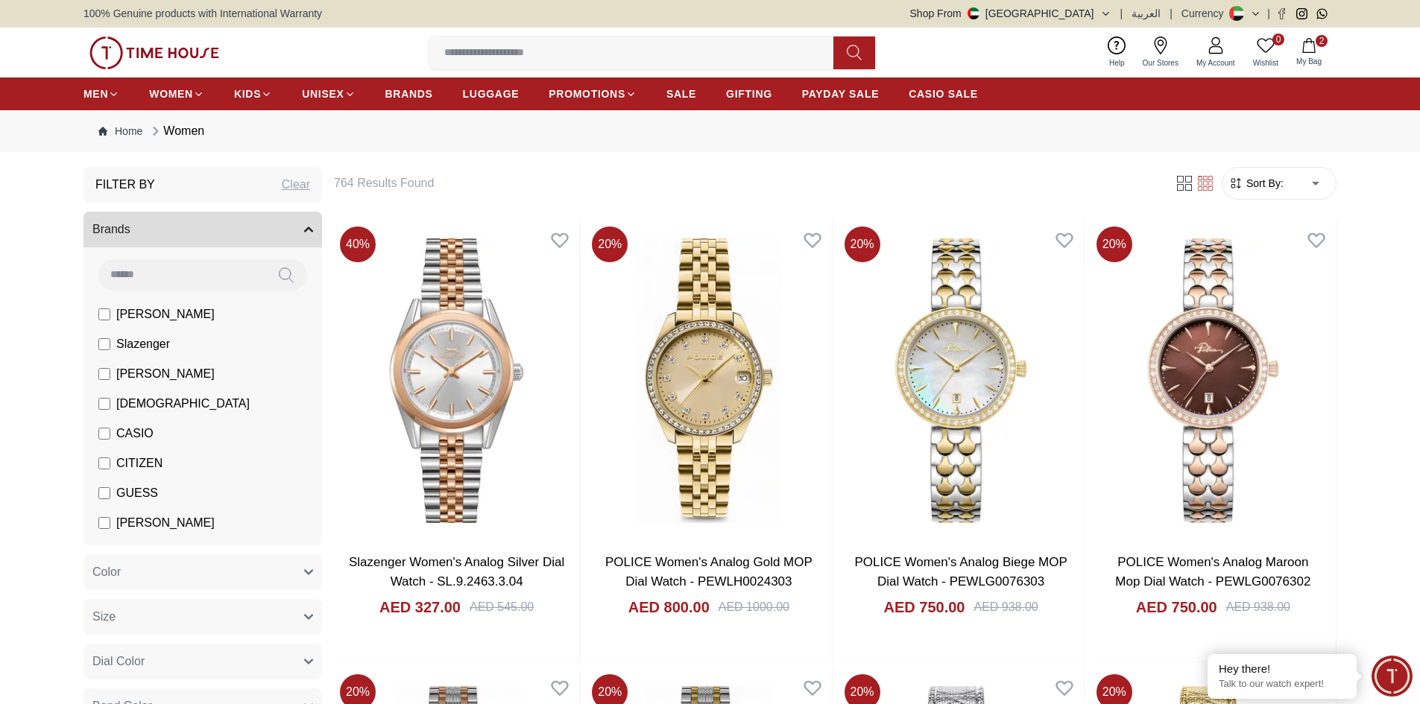
click at [111, 442] on label "CASIO" at bounding box center [125, 434] width 55 height 18
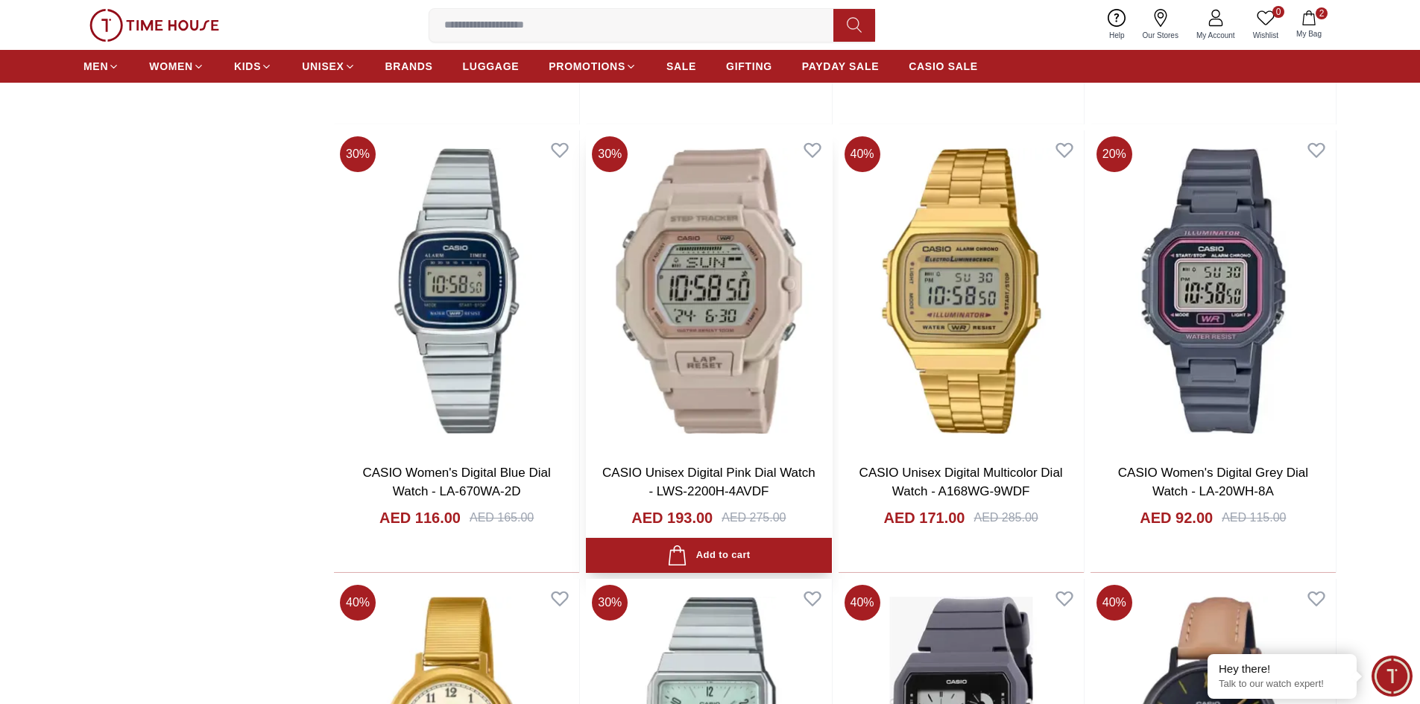
scroll to position [1491, 0]
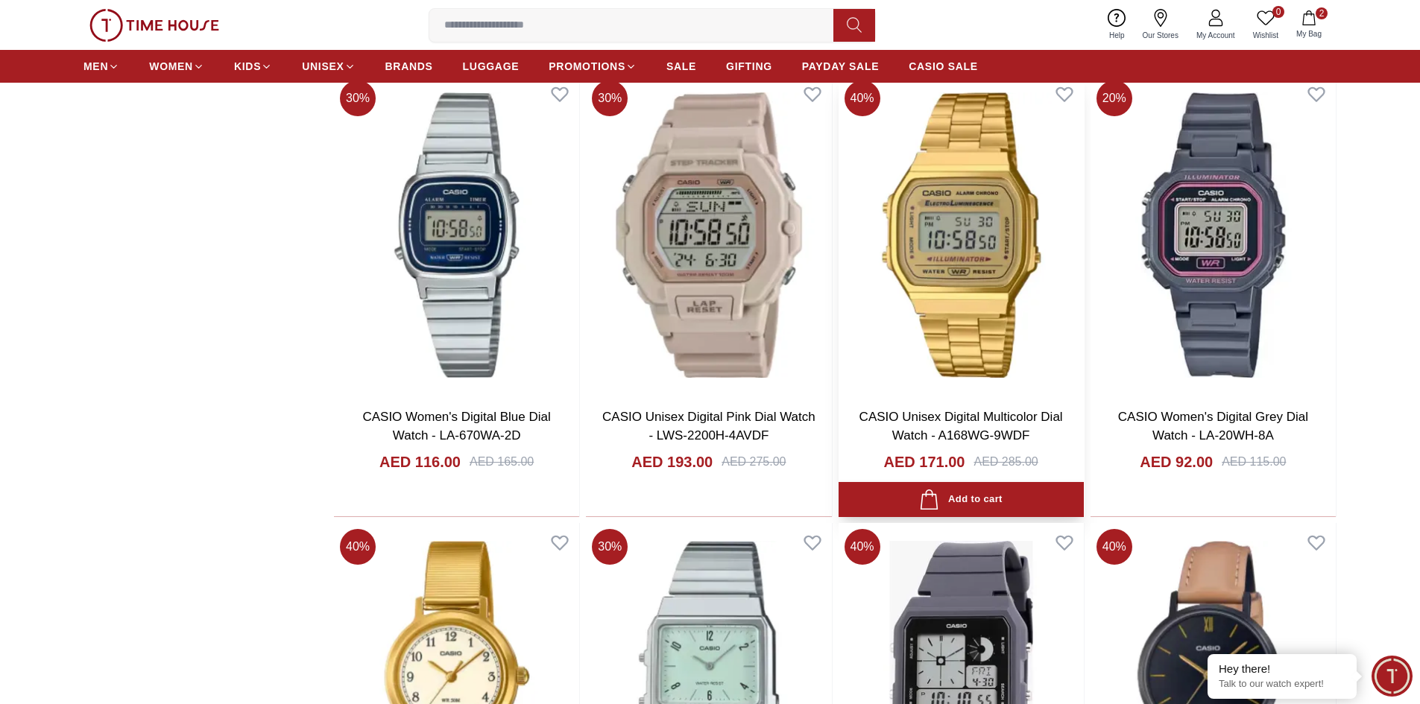
click at [889, 307] on img at bounding box center [961, 235] width 245 height 321
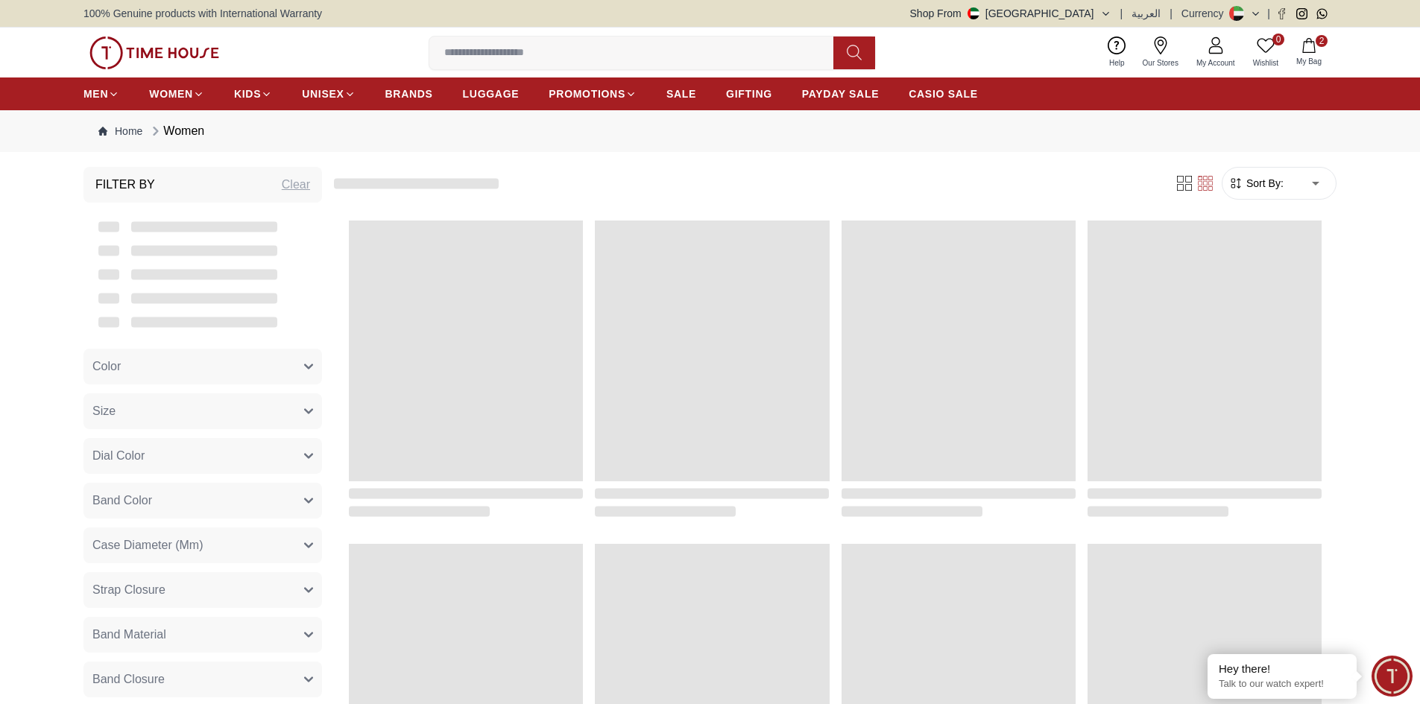
scroll to position [1384, 0]
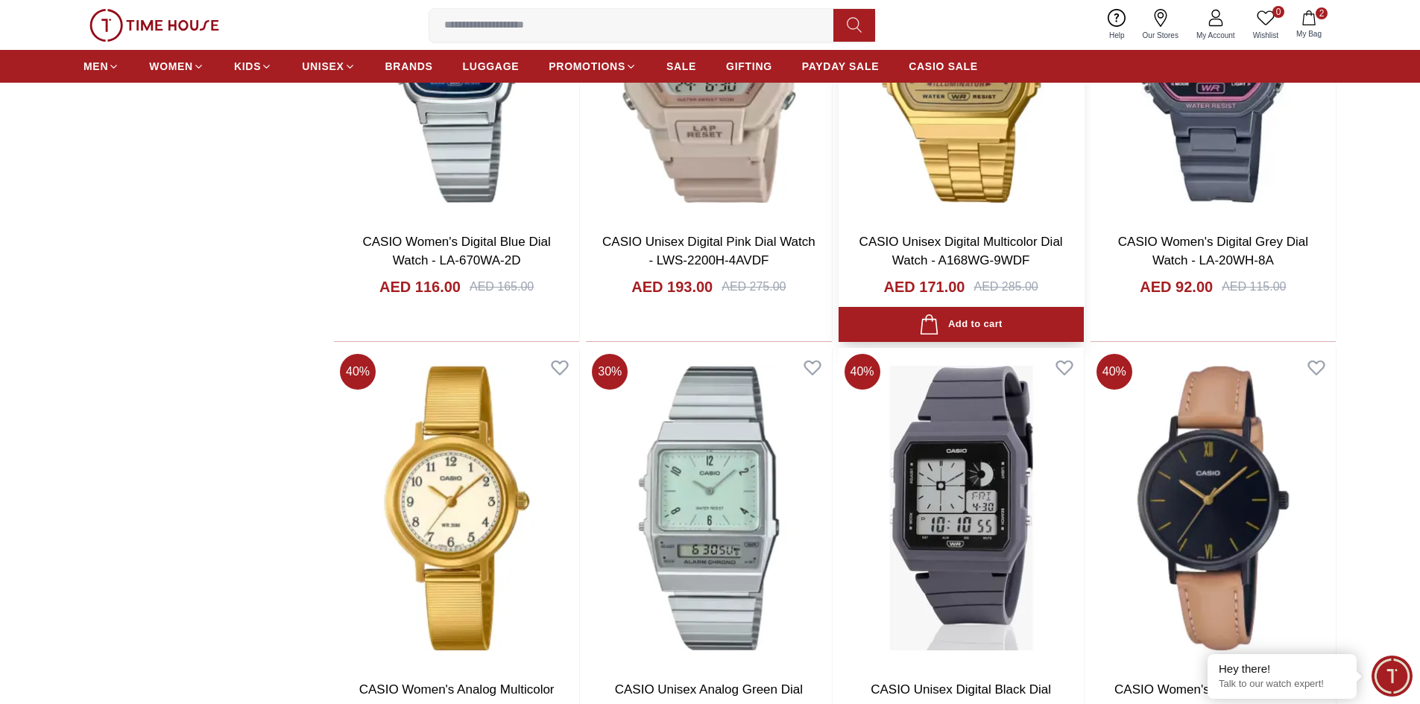
scroll to position [1756, 0]
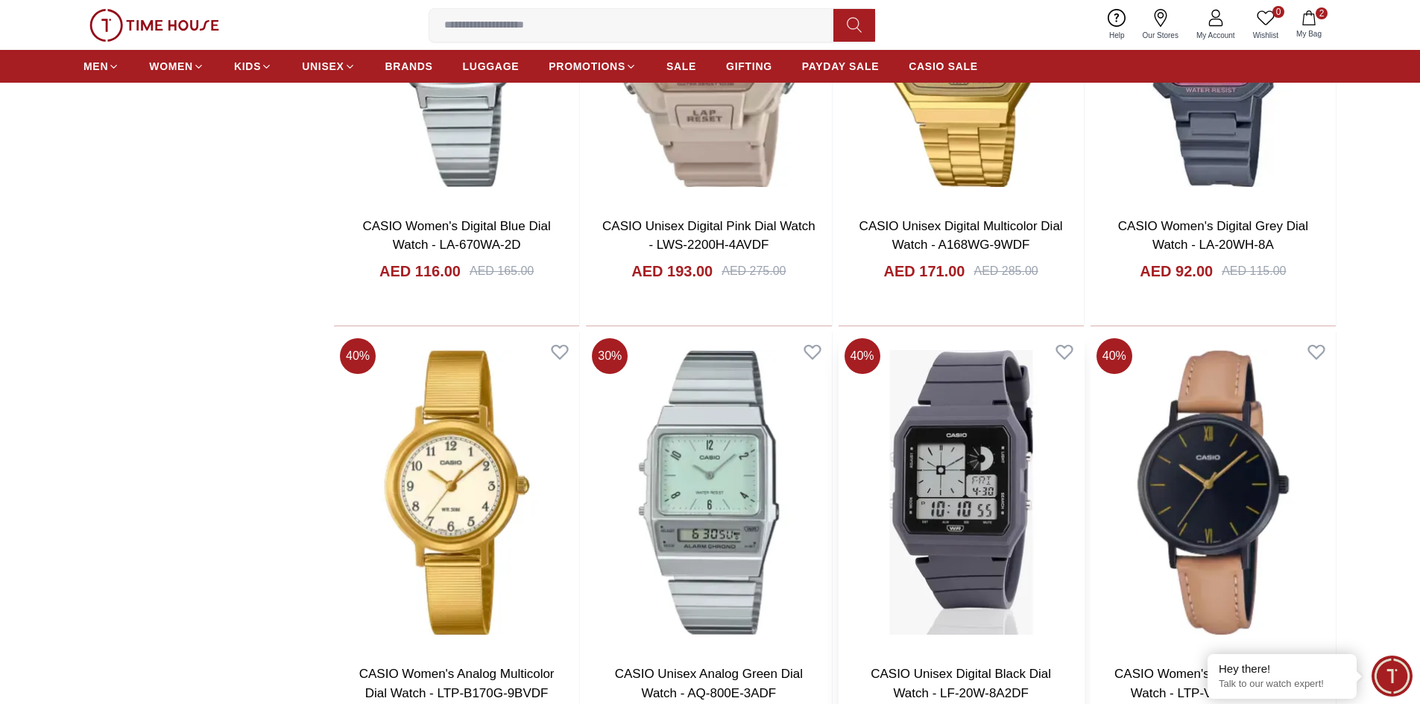
scroll to position [1458, 0]
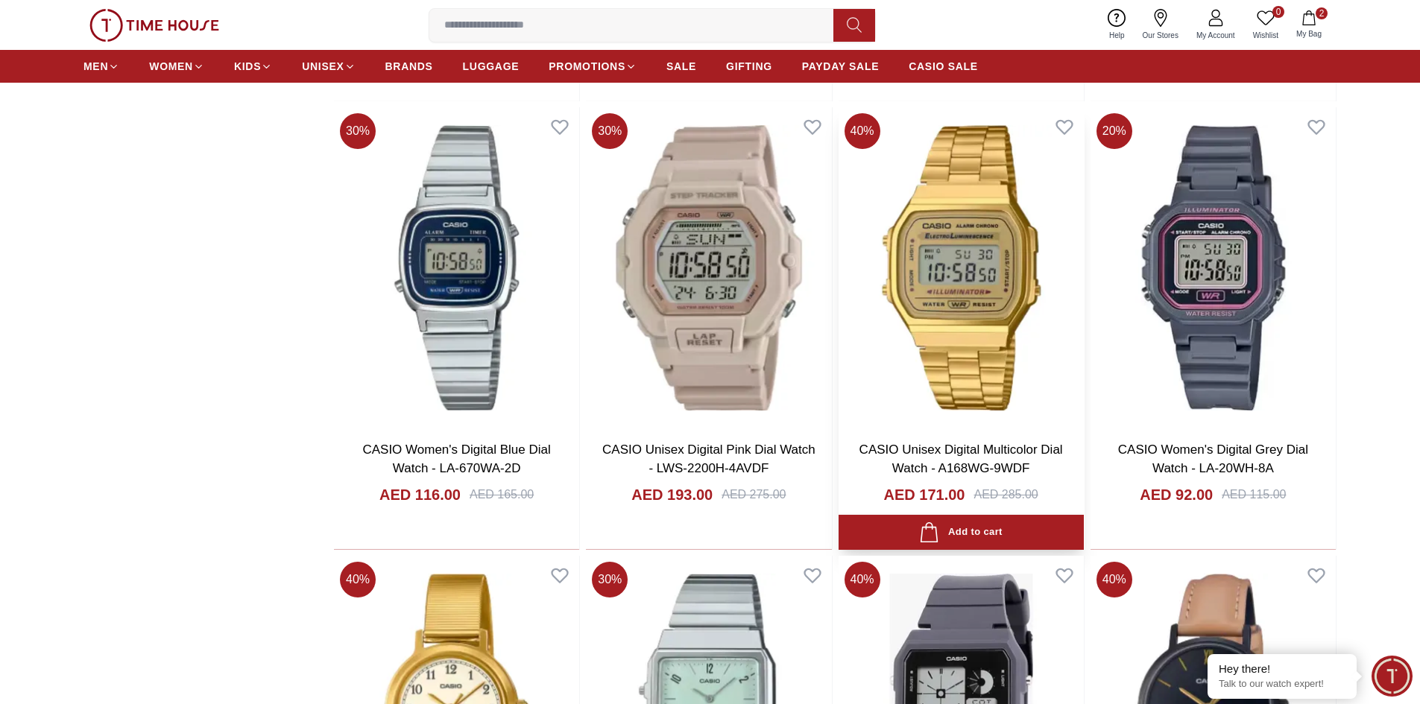
click at [938, 294] on img at bounding box center [961, 267] width 245 height 321
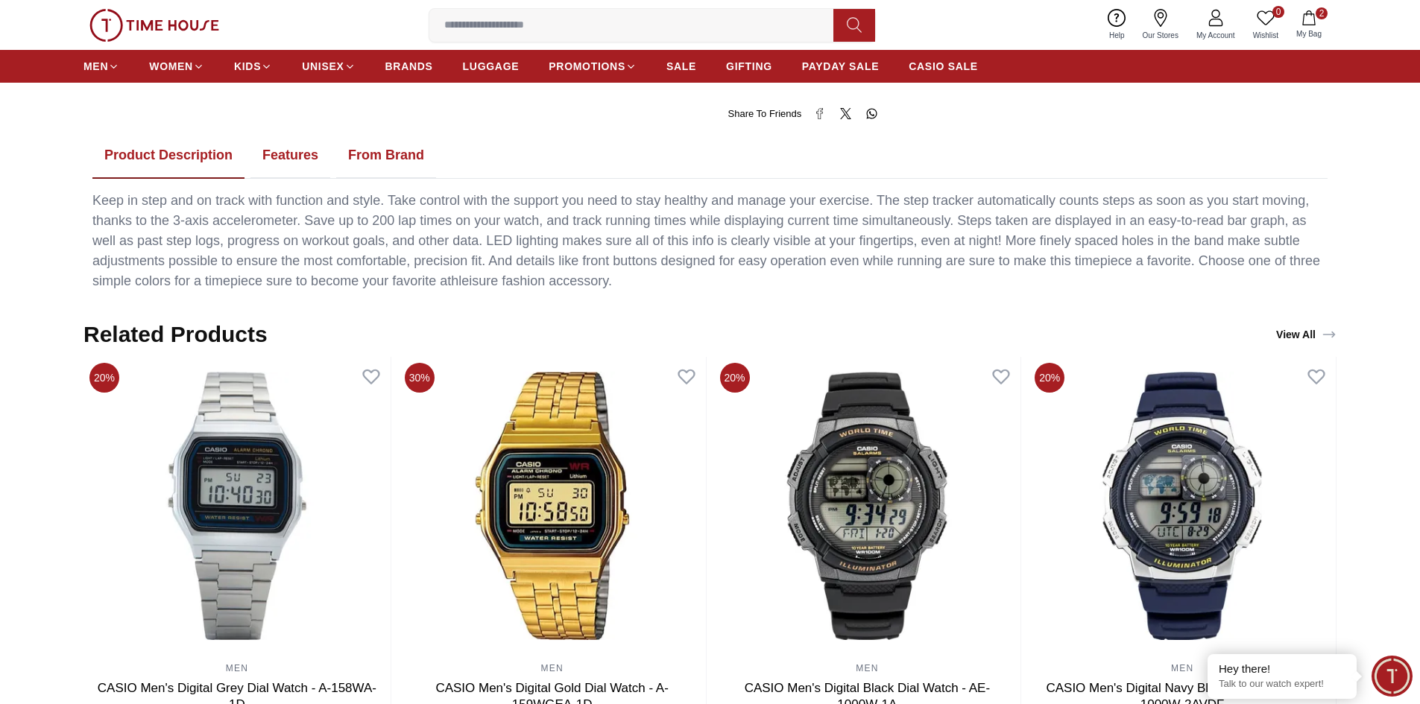
scroll to position [745, 0]
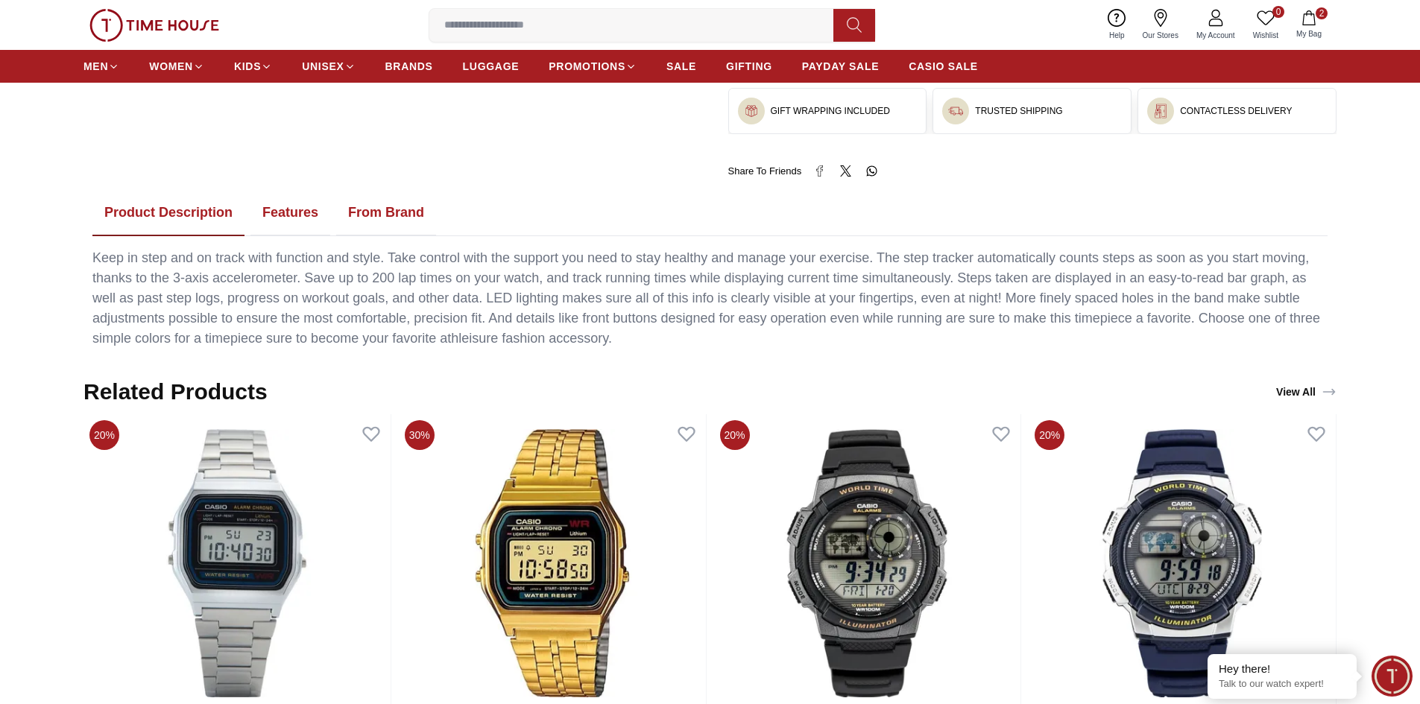
click at [507, 23] on input at bounding box center [637, 25] width 416 height 30
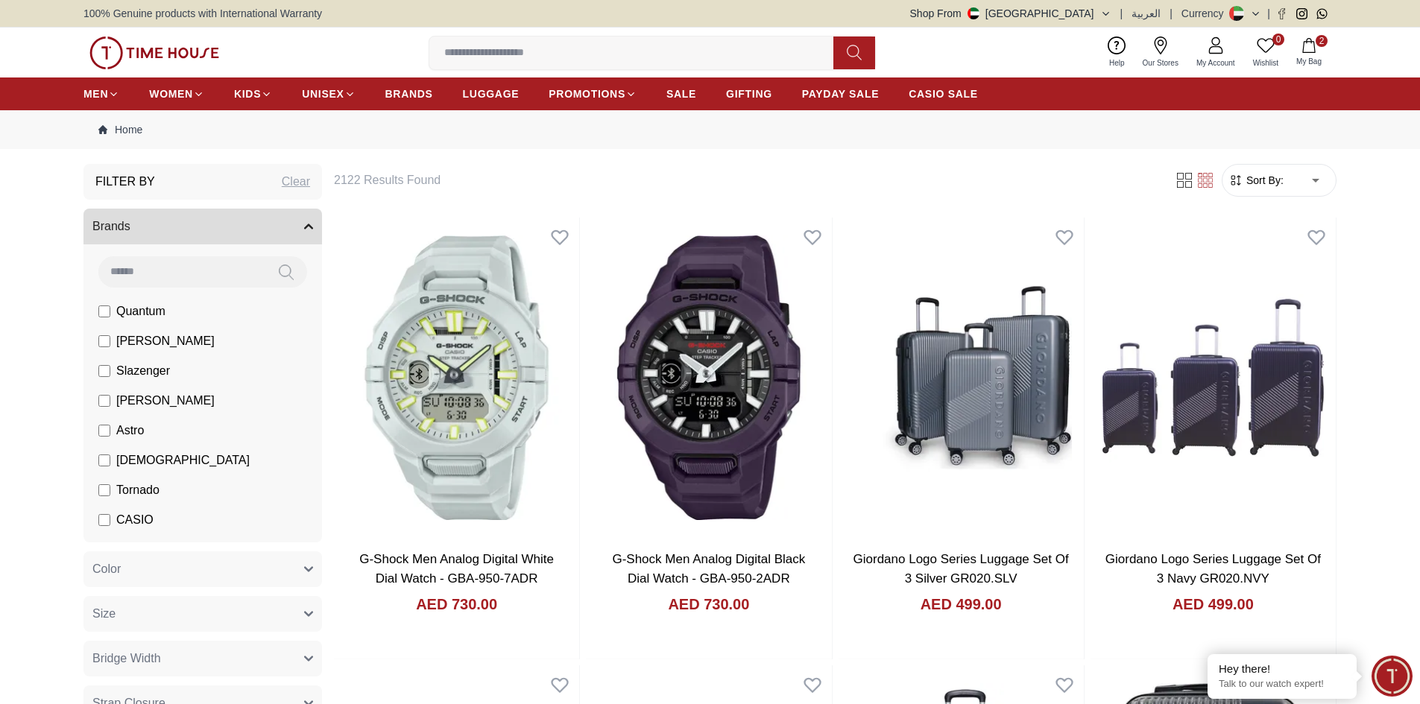
click at [467, 61] on input at bounding box center [637, 53] width 416 height 30
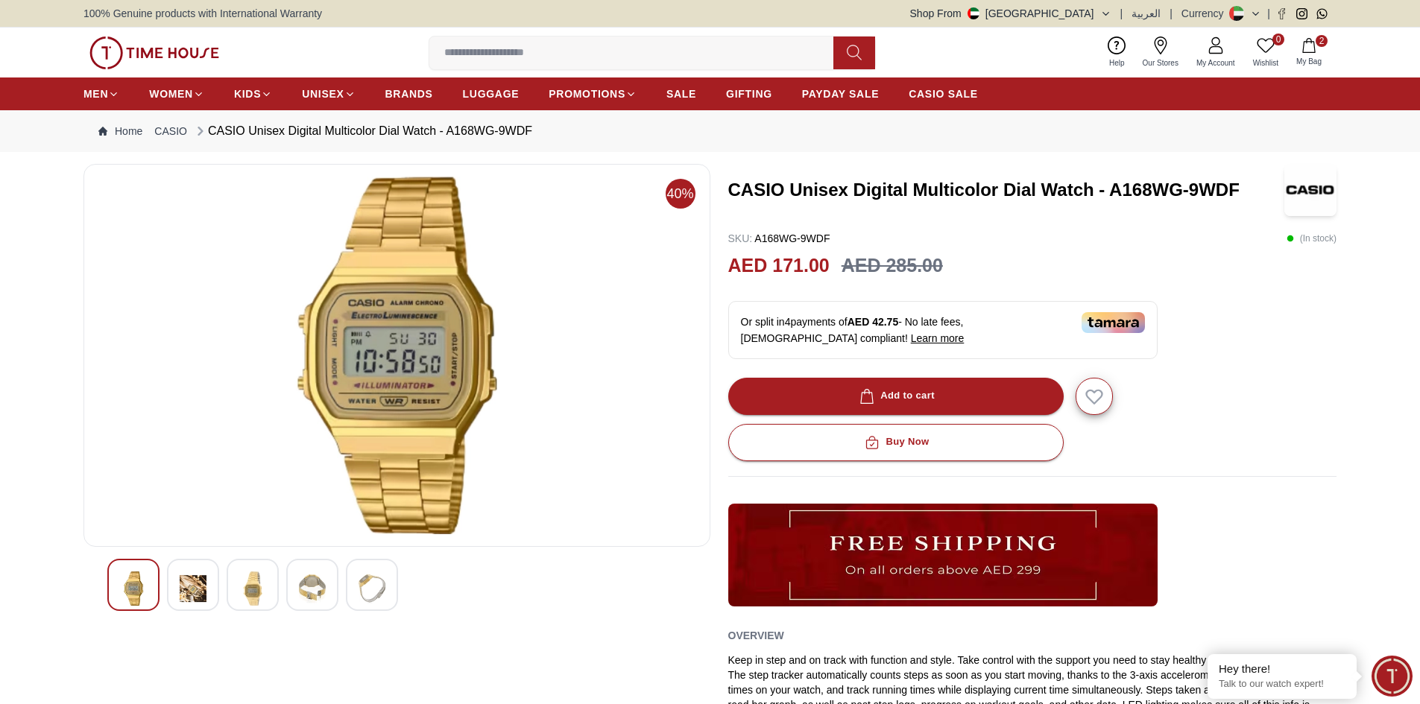
scroll to position [745, 0]
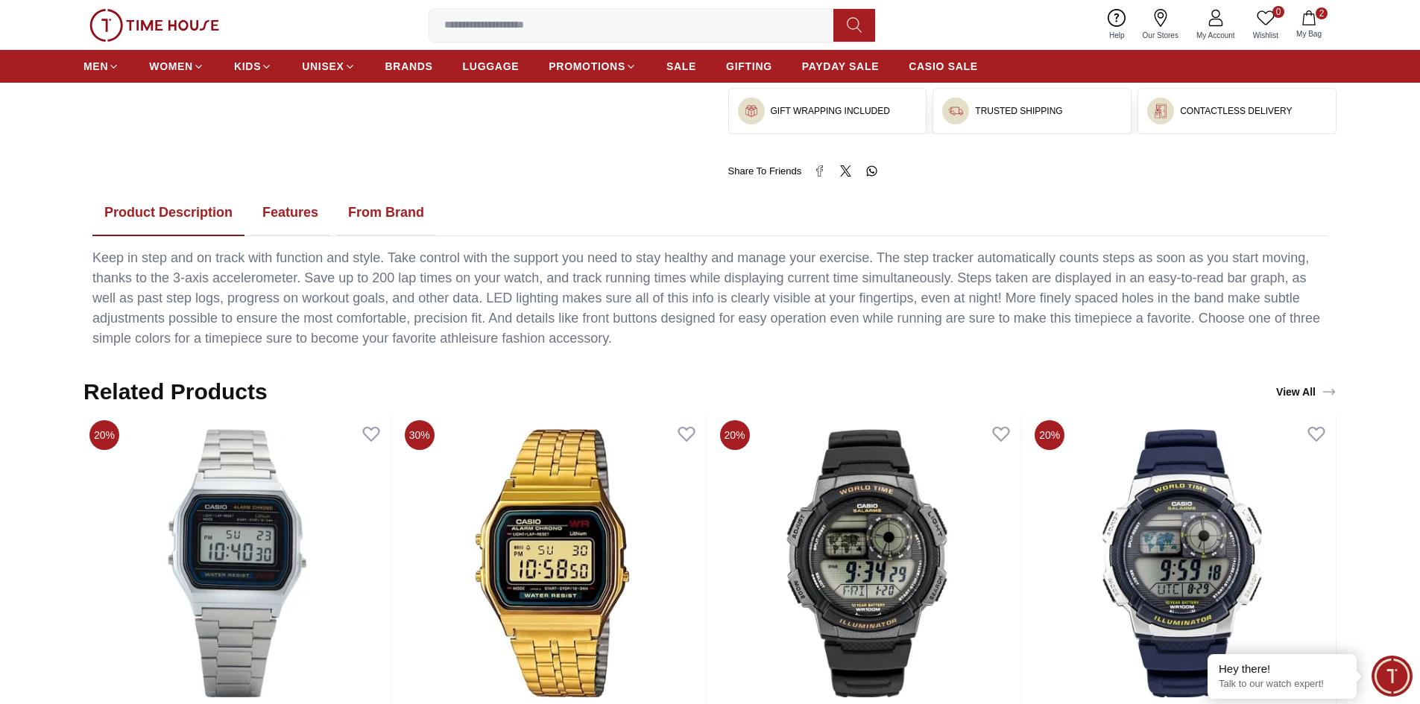
click at [455, 32] on input at bounding box center [637, 25] width 416 height 30
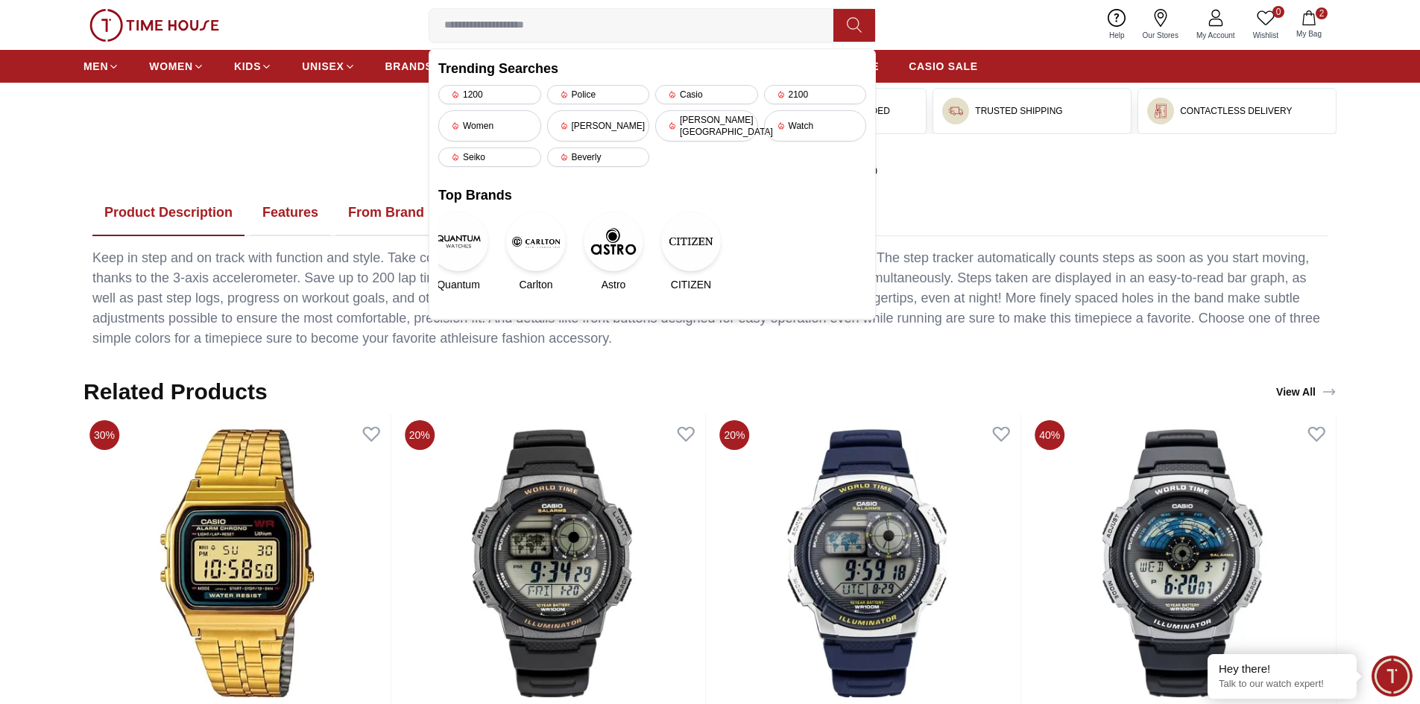
click at [455, 32] on input at bounding box center [637, 25] width 416 height 30
click at [489, 28] on input at bounding box center [637, 25] width 416 height 30
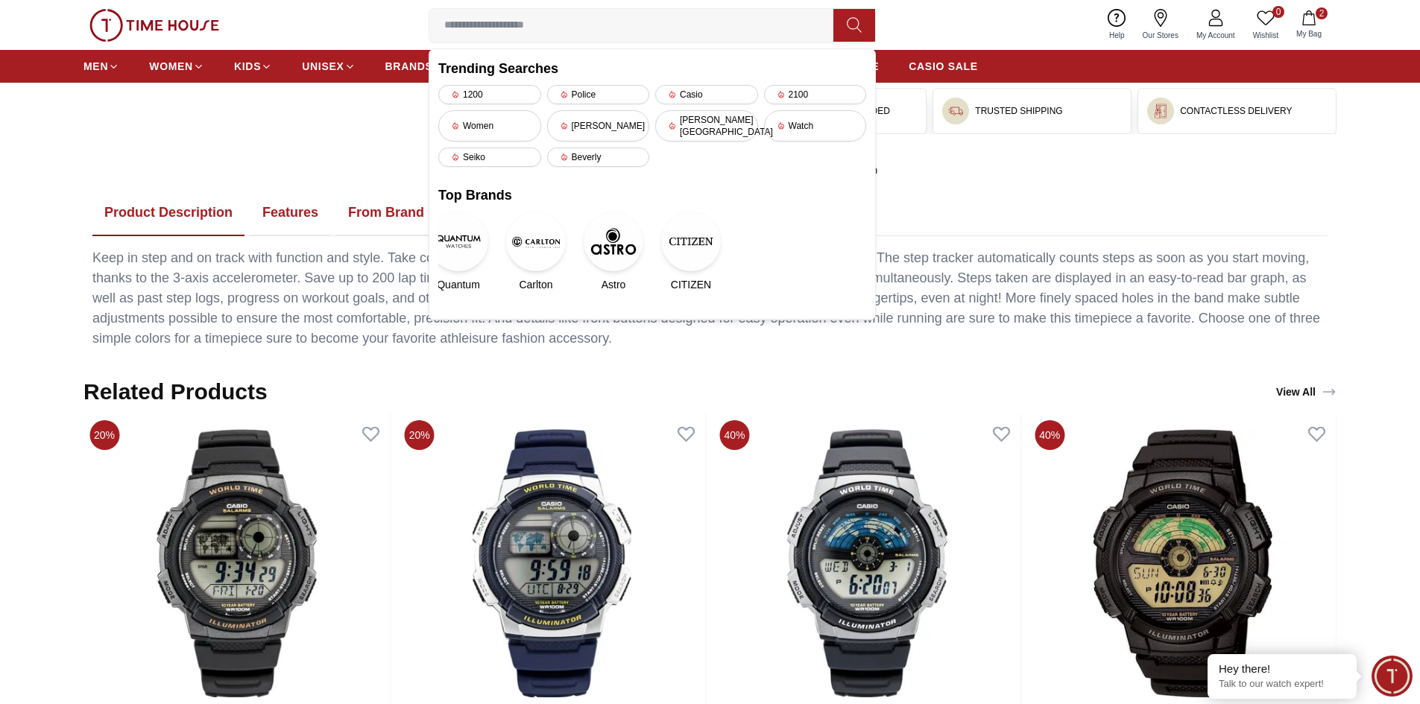
click at [470, 33] on input at bounding box center [637, 25] width 416 height 30
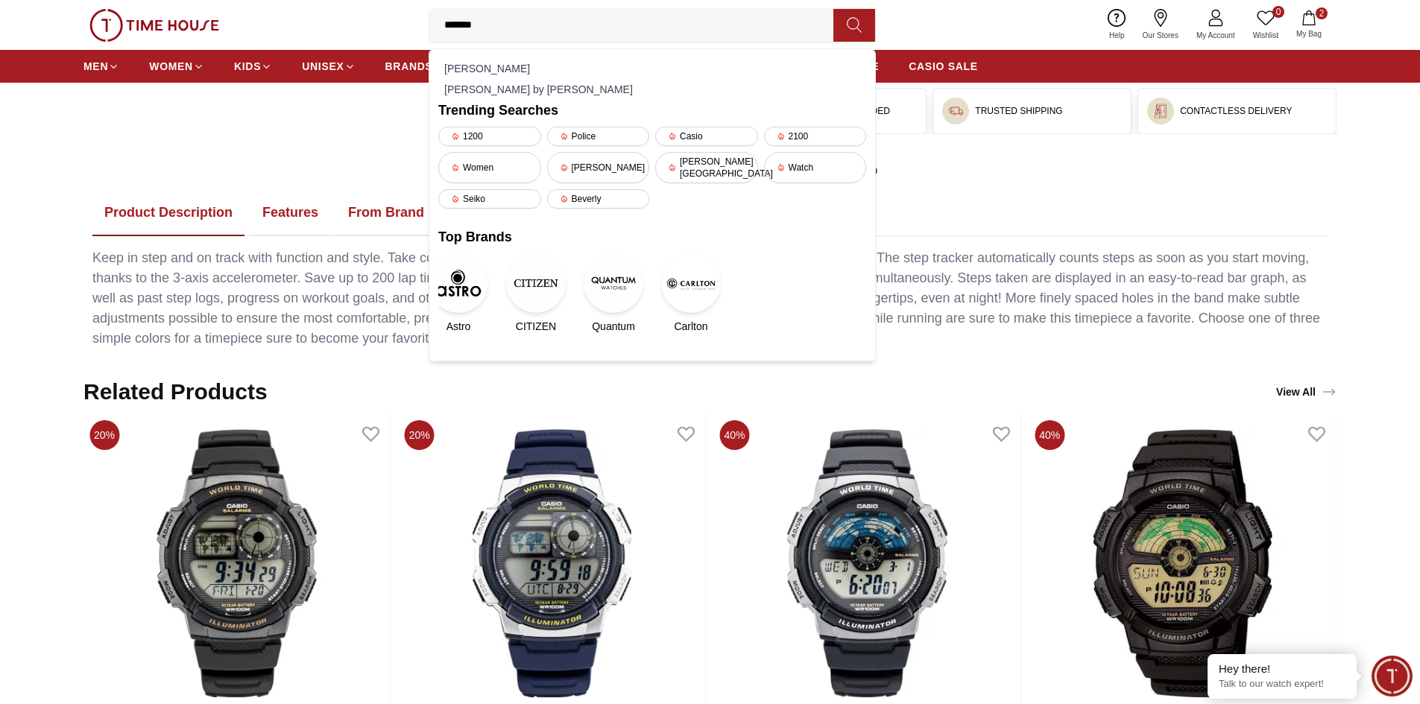
type input "********"
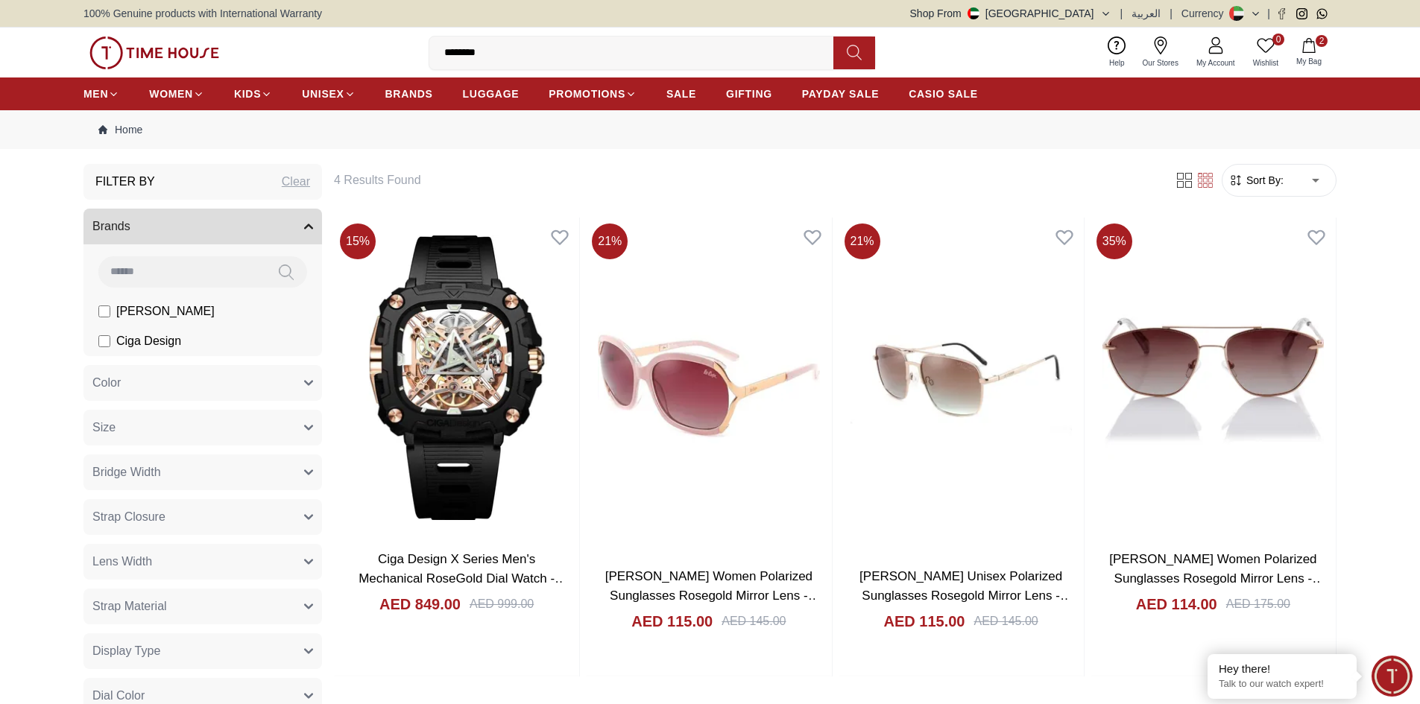
drag, startPoint x: 550, startPoint y: 112, endPoint x: 507, endPoint y: 116, distance: 43.4
drag, startPoint x: 507, startPoint y: 116, endPoint x: 489, endPoint y: 51, distance: 67.3
click at [489, 51] on input "********" at bounding box center [637, 53] width 416 height 30
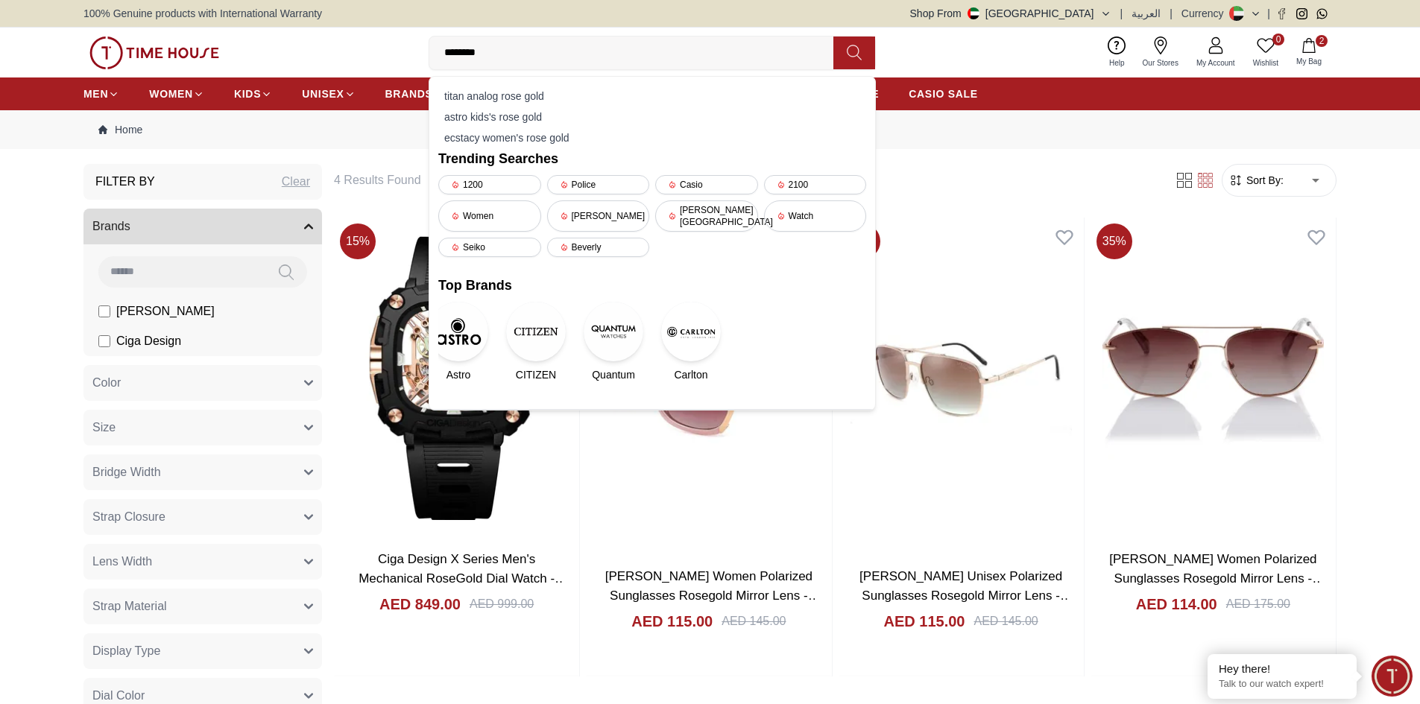
click at [489, 51] on input "********" at bounding box center [637, 53] width 416 height 30
